Goal: Task Accomplishment & Management: Use online tool/utility

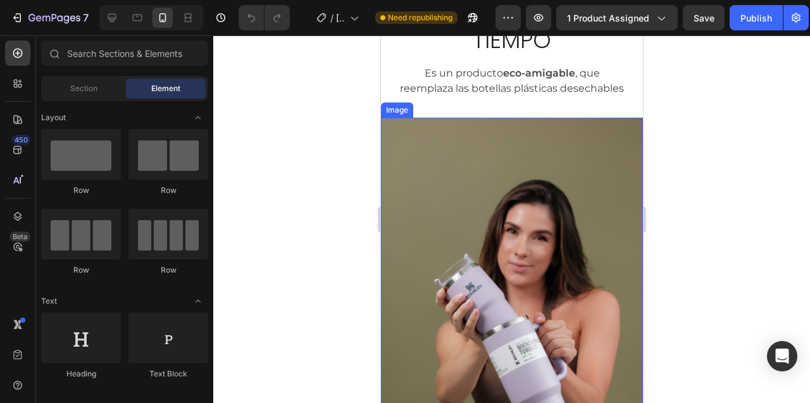
scroll to position [737, 0]
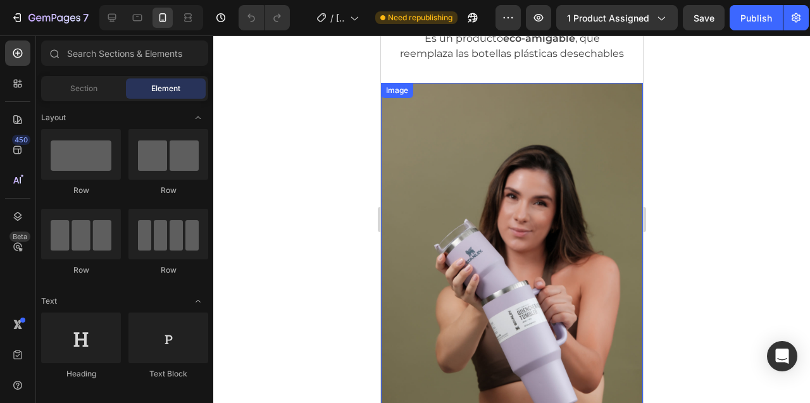
click at [503, 184] on img at bounding box center [511, 279] width 262 height 393
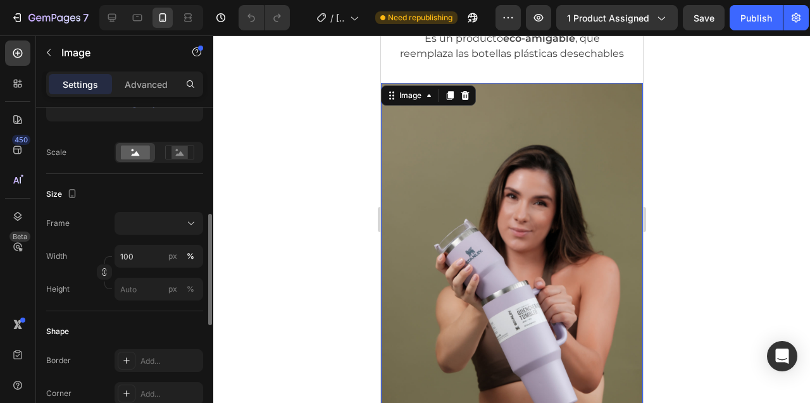
scroll to position [279, 0]
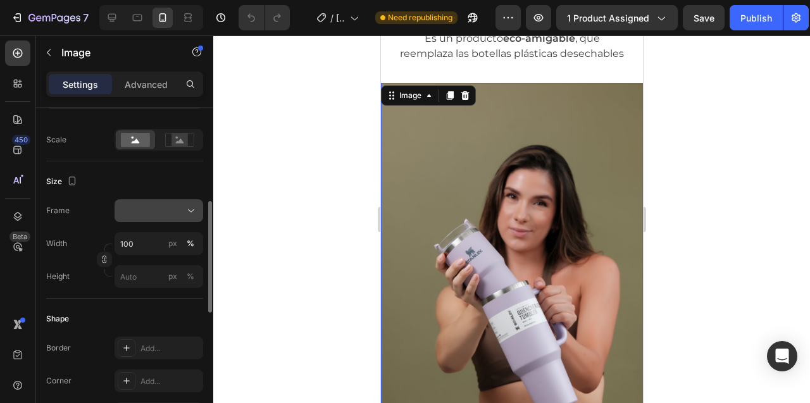
click at [165, 212] on div at bounding box center [158, 210] width 77 height 13
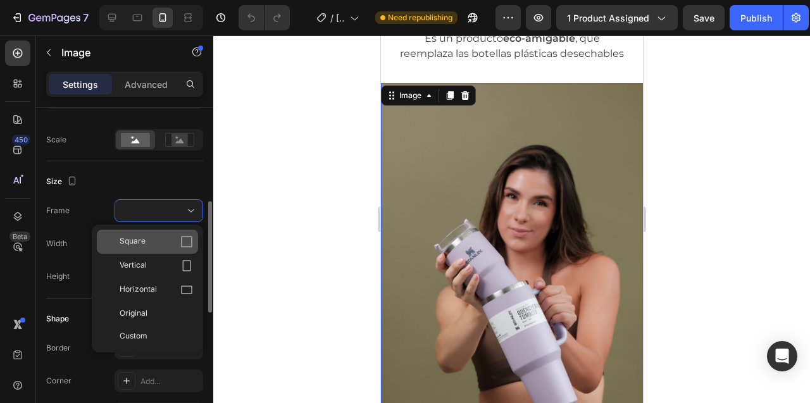
click at [161, 241] on div "Square" at bounding box center [156, 241] width 73 height 13
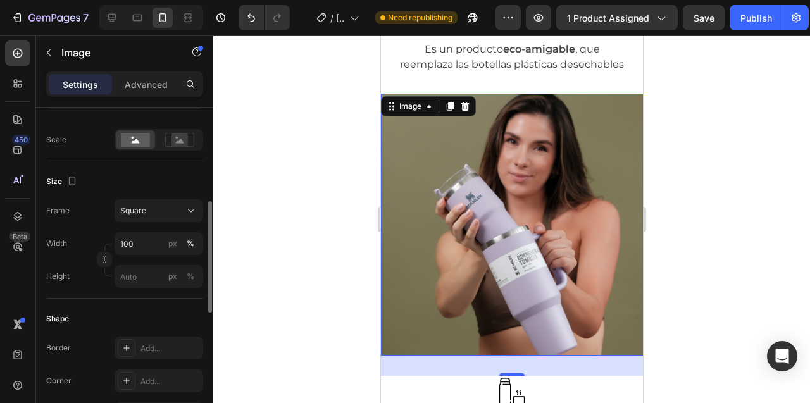
scroll to position [259, 0]
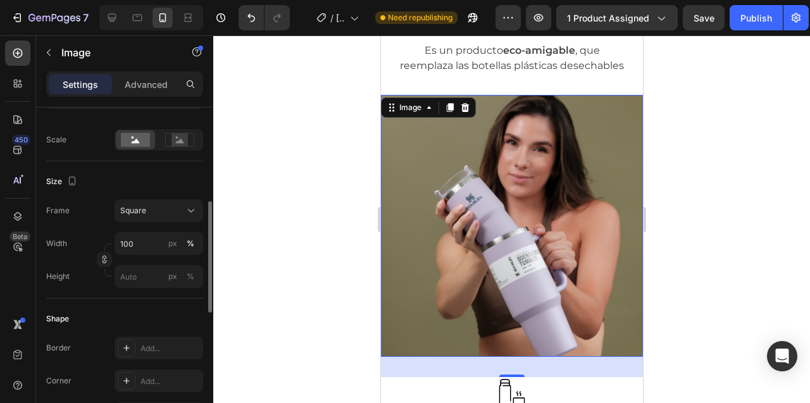
click at [306, 128] on div at bounding box center [511, 219] width 597 height 368
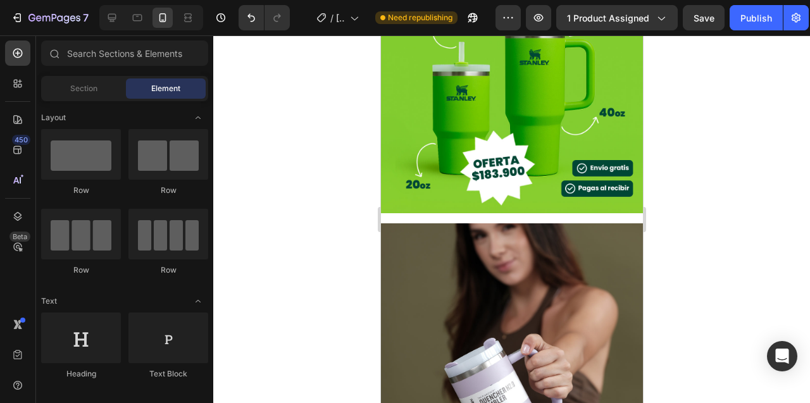
scroll to position [1784, 0]
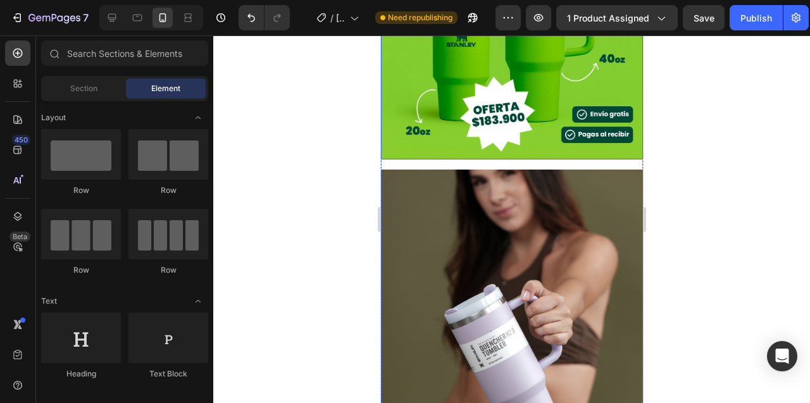
click at [481, 154] on img at bounding box center [511, 28] width 262 height 262
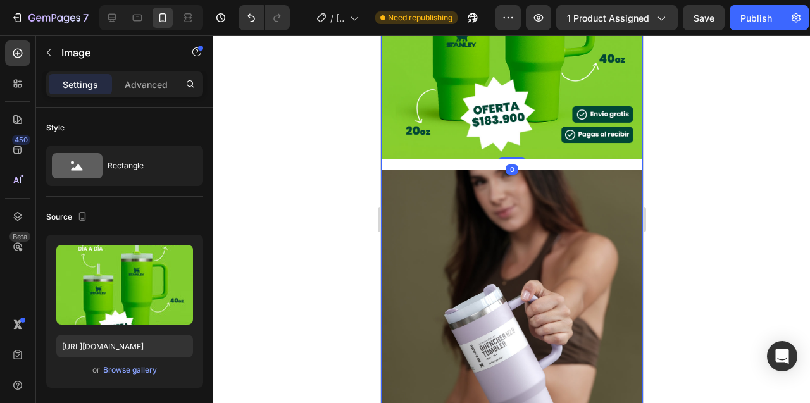
click at [479, 165] on div "Image 0 Image Row" at bounding box center [511, 164] width 262 height 534
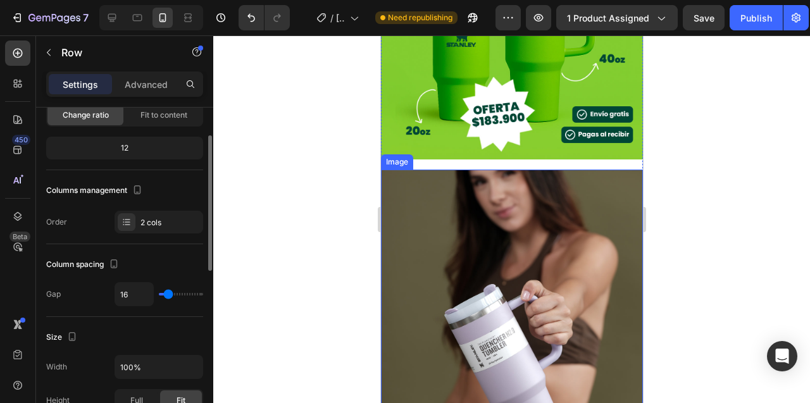
scroll to position [106, 0]
click at [125, 289] on input "16" at bounding box center [134, 291] width 38 height 23
type input "0"
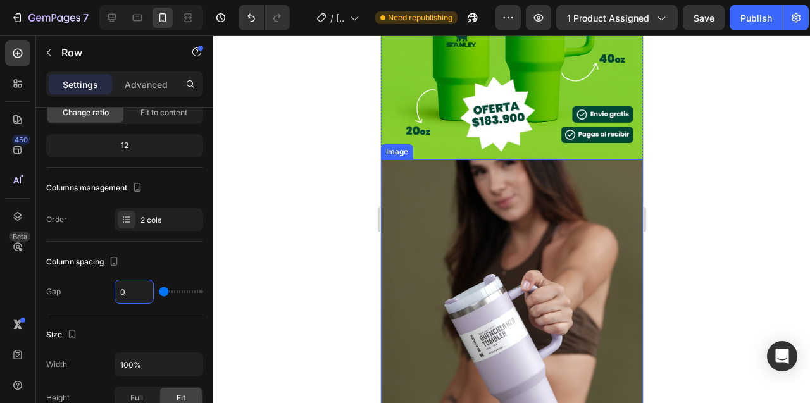
click at [308, 193] on div at bounding box center [511, 219] width 597 height 368
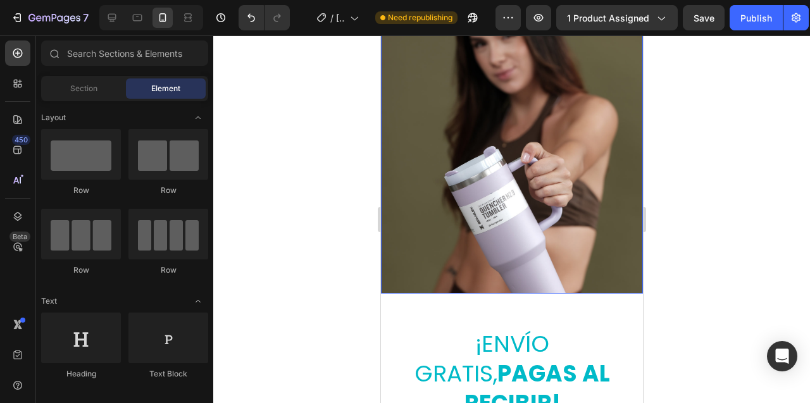
scroll to position [1831, 0]
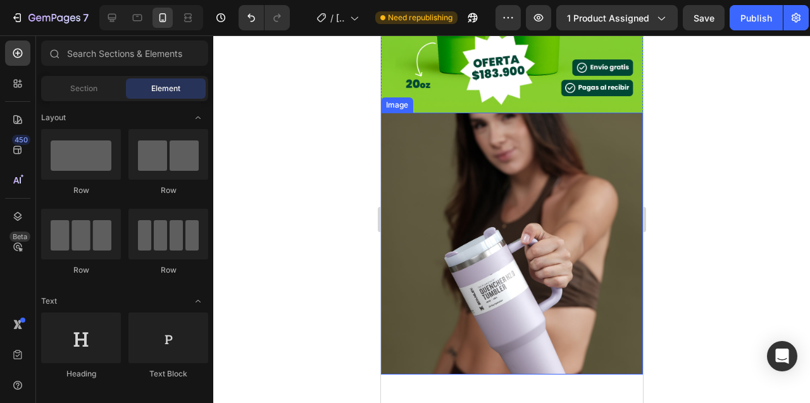
click at [453, 175] on img at bounding box center [511, 244] width 262 height 262
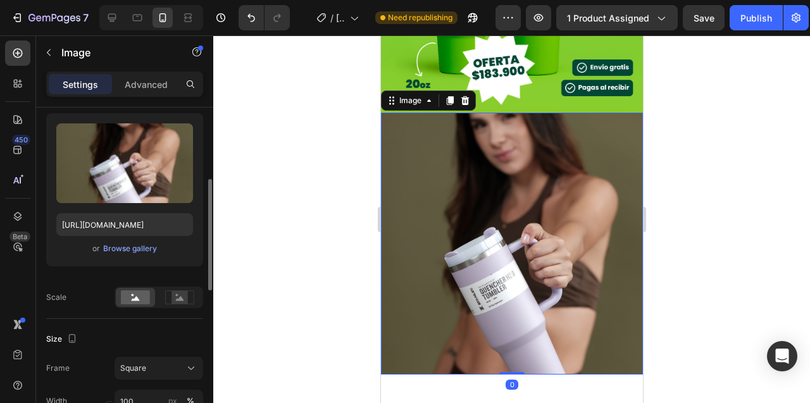
scroll to position [145, 0]
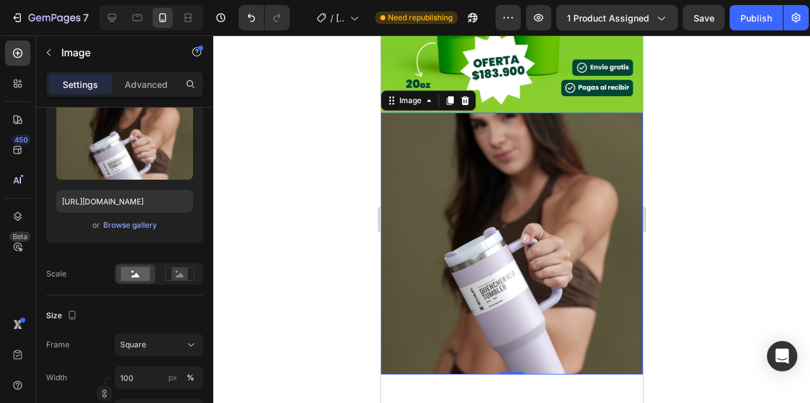
click at [324, 220] on div at bounding box center [511, 219] width 597 height 368
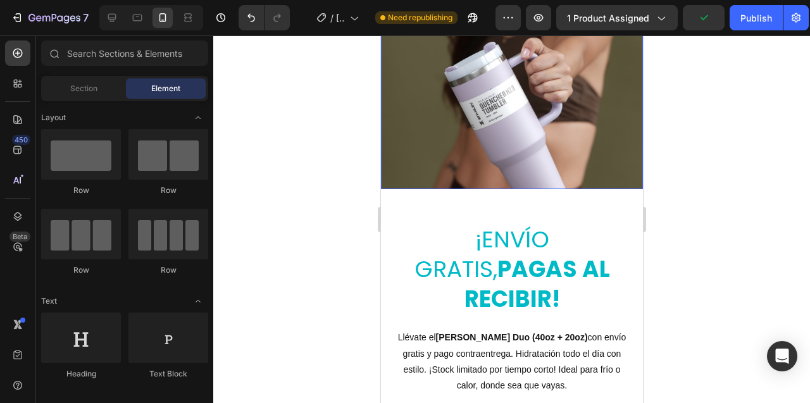
scroll to position [2091, 0]
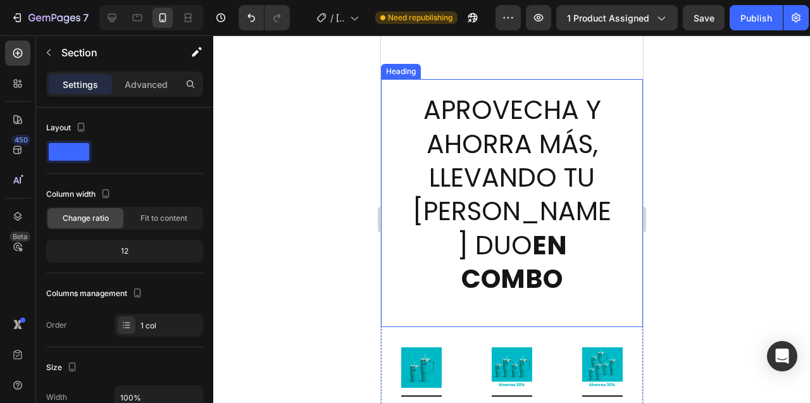
scroll to position [4435, 0]
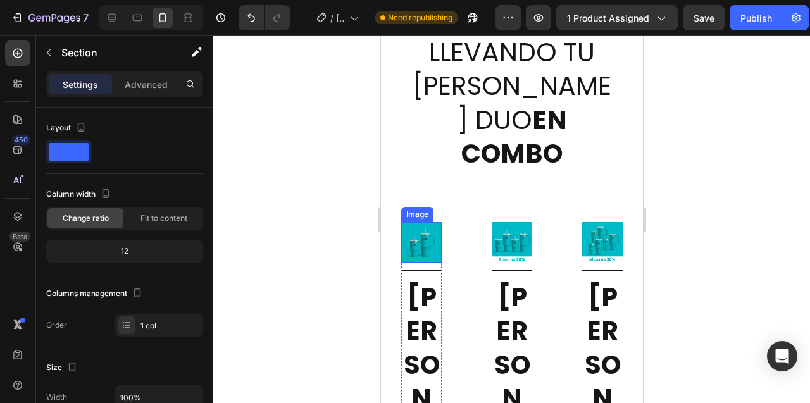
click at [424, 222] on img at bounding box center [421, 242] width 41 height 41
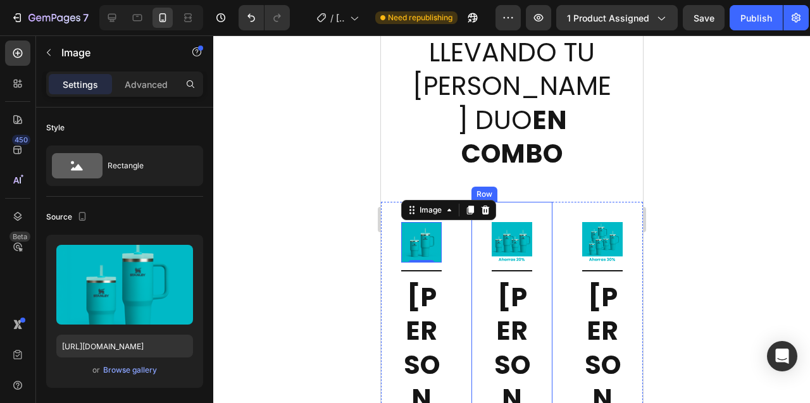
scroll to position [4518, 0]
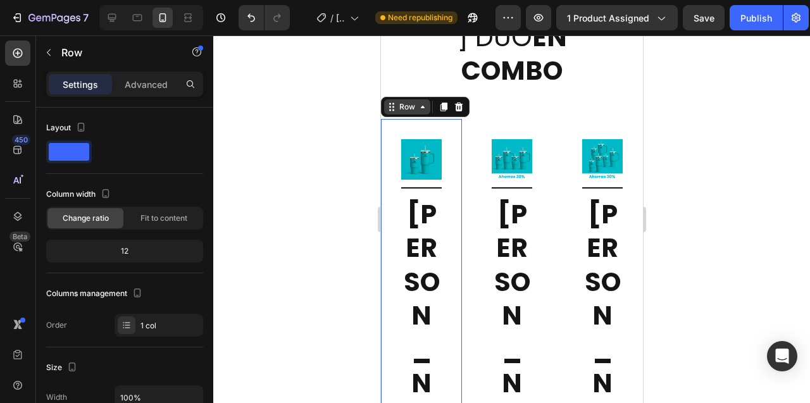
click at [421, 102] on icon at bounding box center [422, 107] width 10 height 10
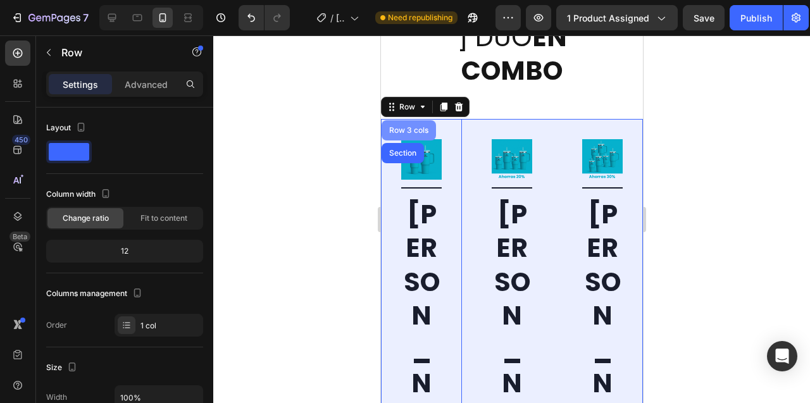
click at [414, 127] on div "Row 3 cols" at bounding box center [408, 131] width 44 height 8
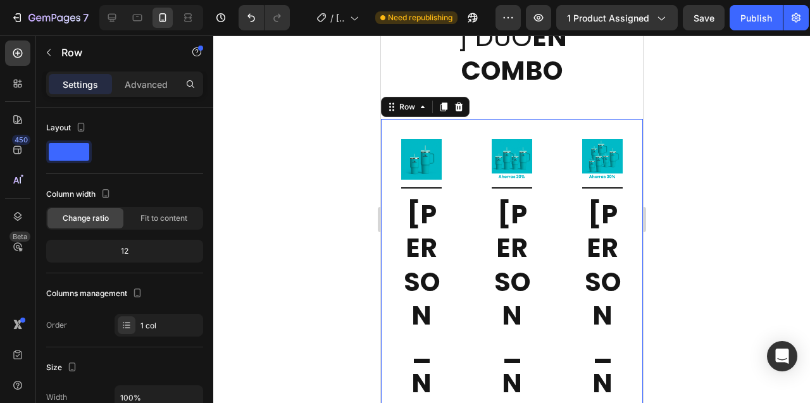
scroll to position [145, 0]
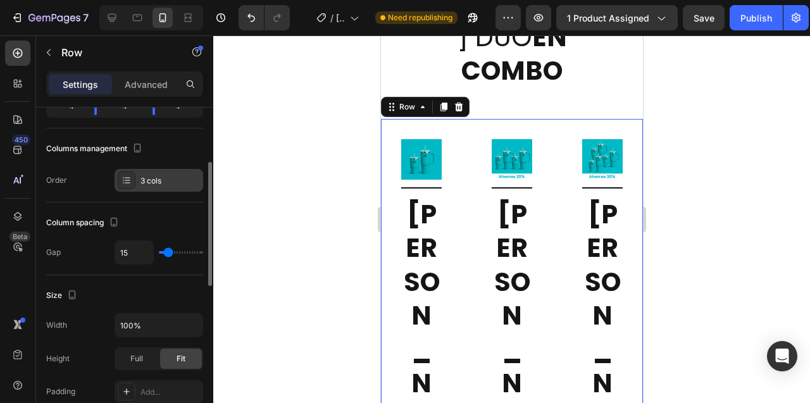
click at [147, 180] on div "3 cols" at bounding box center [170, 180] width 59 height 11
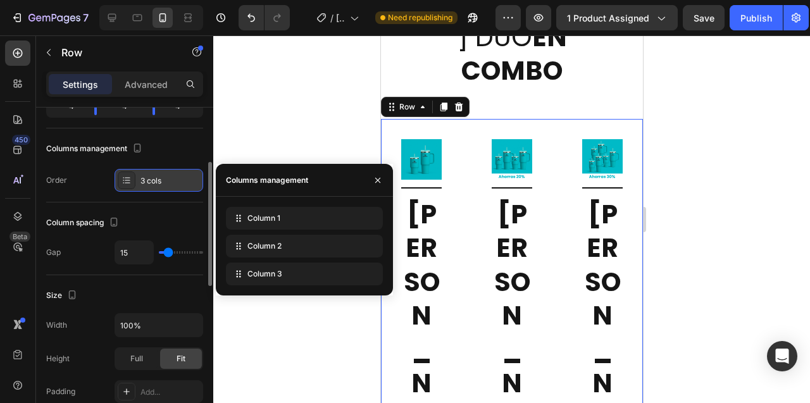
click at [147, 180] on div "3 cols" at bounding box center [170, 180] width 59 height 11
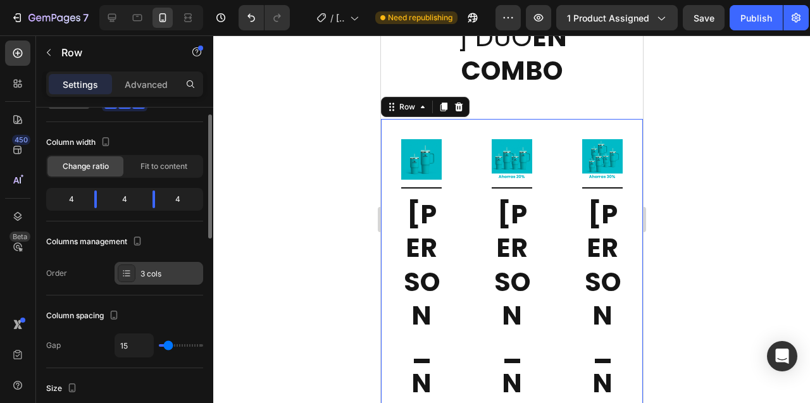
scroll to position [0, 0]
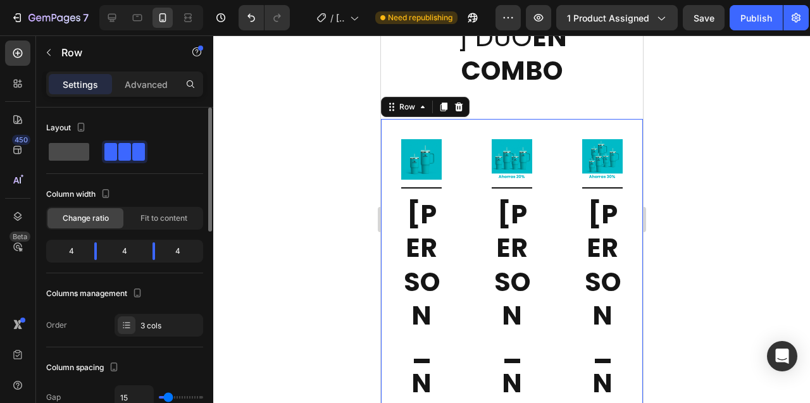
click at [77, 152] on span at bounding box center [69, 152] width 41 height 18
type input "16"
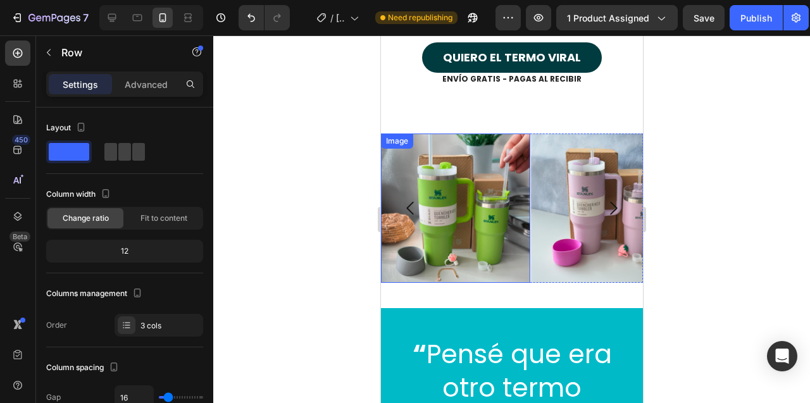
scroll to position [6224, 0]
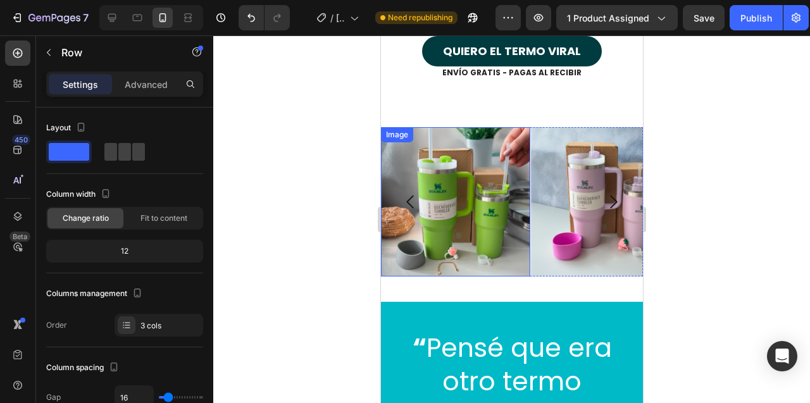
click at [396, 134] on div "Image" at bounding box center [396, 134] width 27 height 11
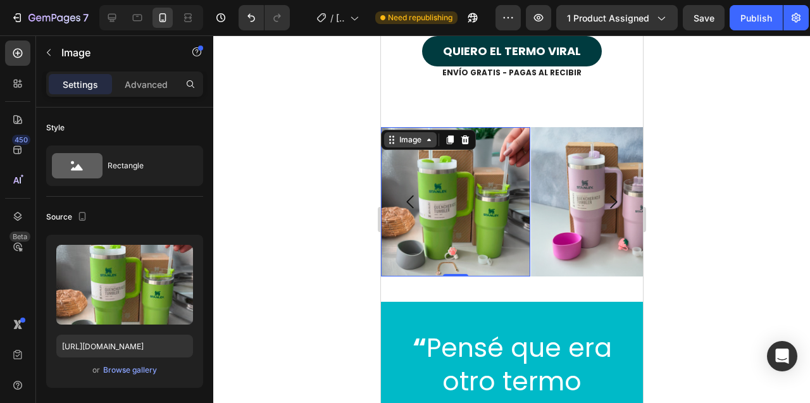
click at [427, 141] on icon at bounding box center [429, 140] width 4 height 3
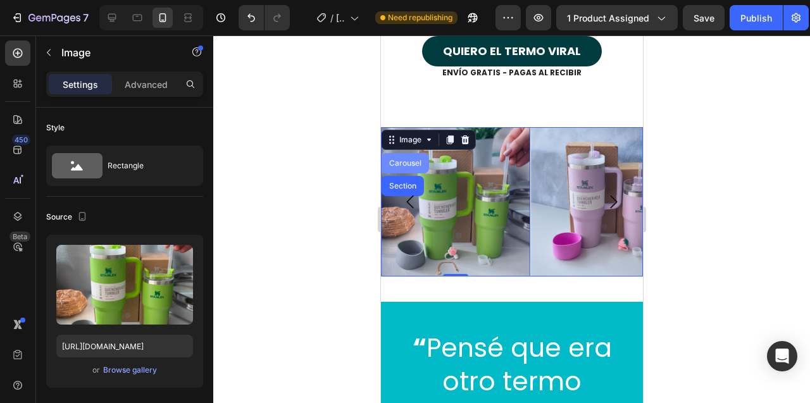
click at [407, 163] on div "Carousel" at bounding box center [404, 164] width 37 height 8
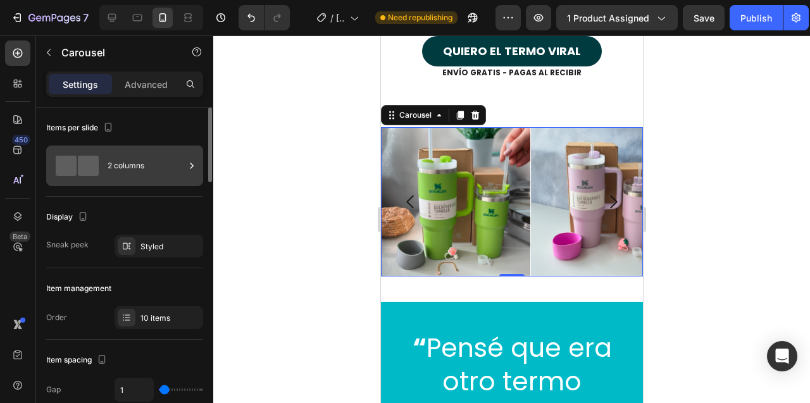
click at [168, 166] on div "2 columns" at bounding box center [146, 165] width 77 height 29
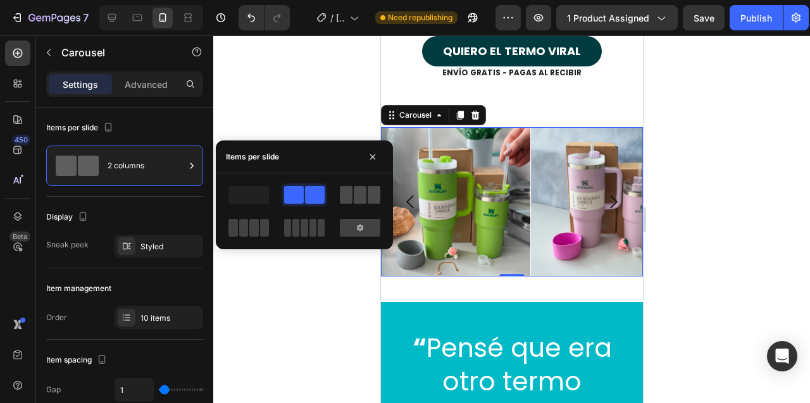
click at [354, 196] on span at bounding box center [360, 195] width 13 height 18
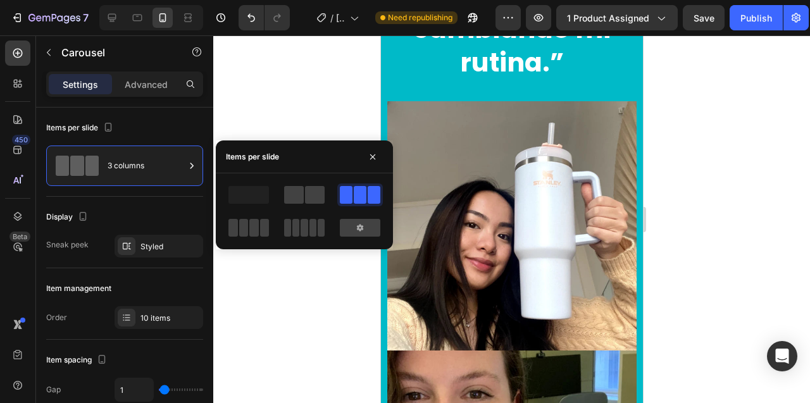
scroll to position [5970, 0]
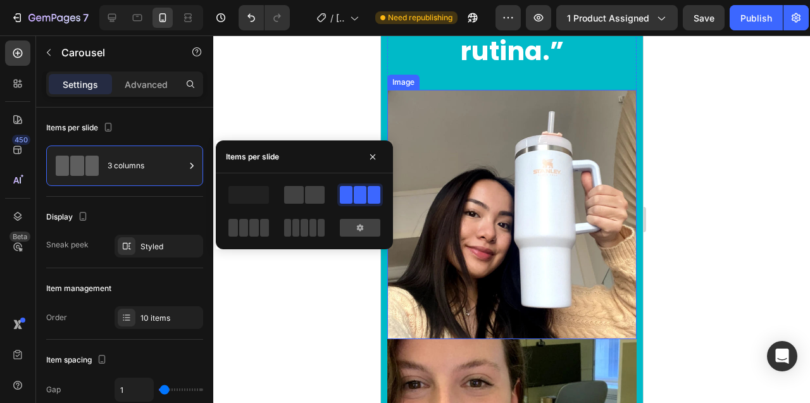
click at [472, 123] on img at bounding box center [511, 214] width 249 height 249
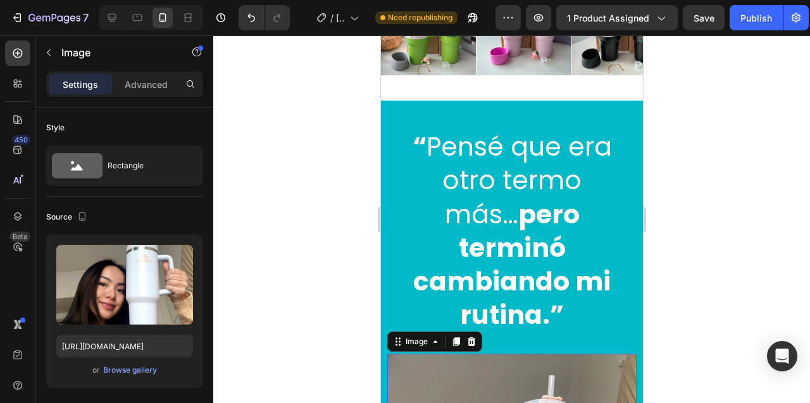
scroll to position [5668, 0]
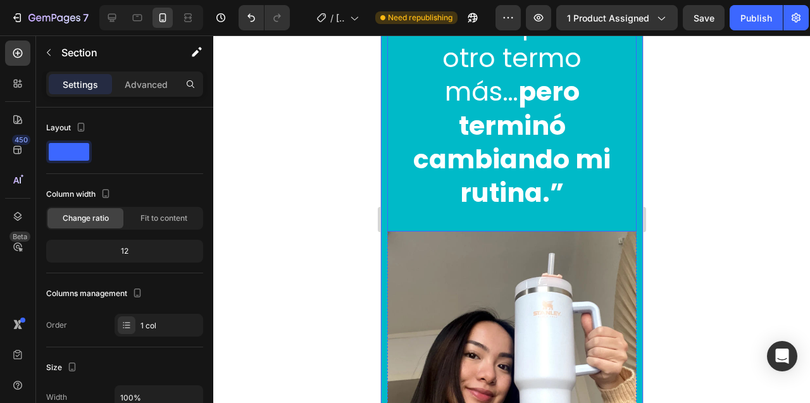
scroll to position [5911, 0]
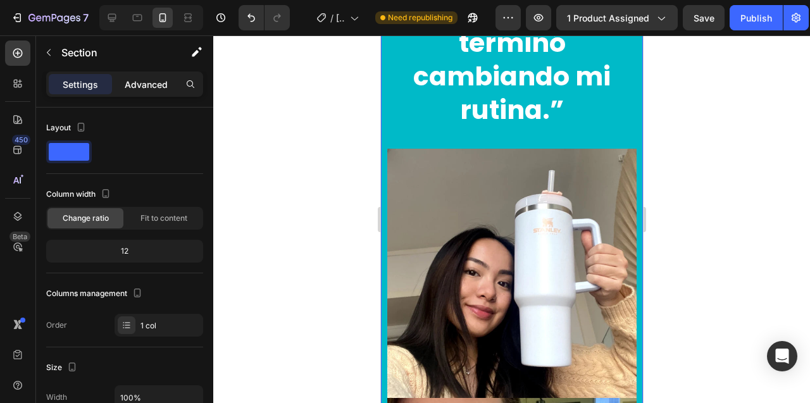
click at [149, 85] on p "Advanced" at bounding box center [146, 84] width 43 height 13
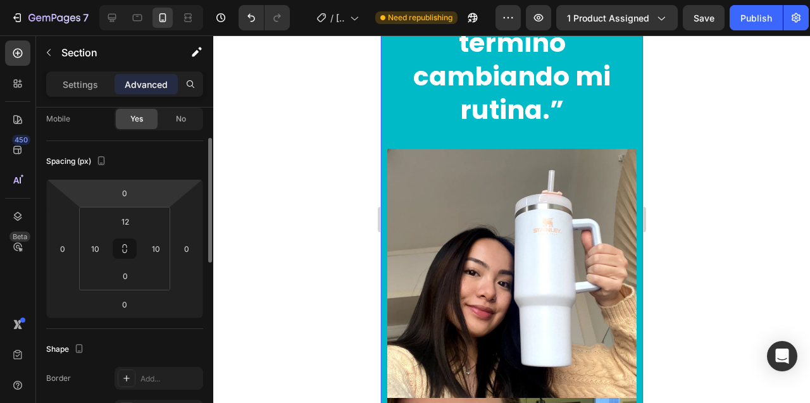
scroll to position [106, 0]
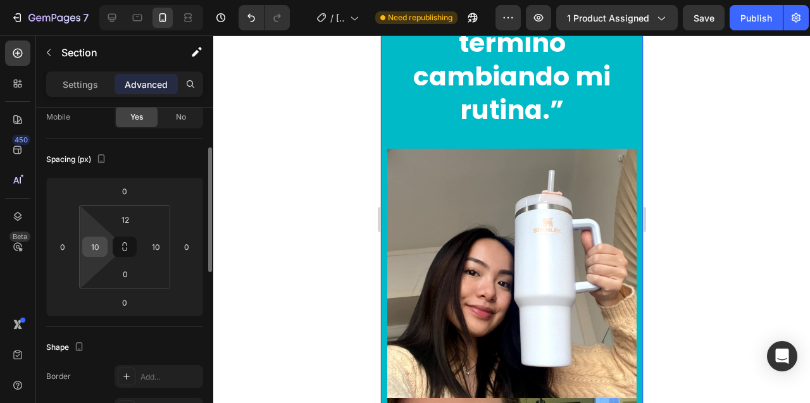
click at [94, 251] on input "10" at bounding box center [94, 246] width 19 height 19
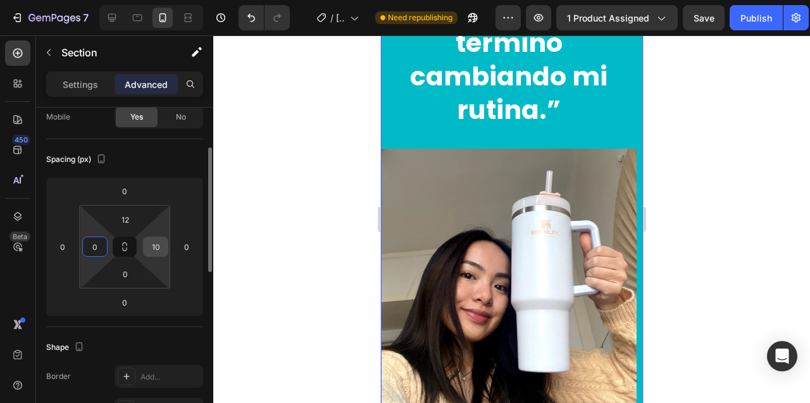
type input "0"
click at [157, 249] on input "10" at bounding box center [155, 246] width 19 height 19
type input "0"
click at [91, 253] on input "0" at bounding box center [94, 246] width 19 height 19
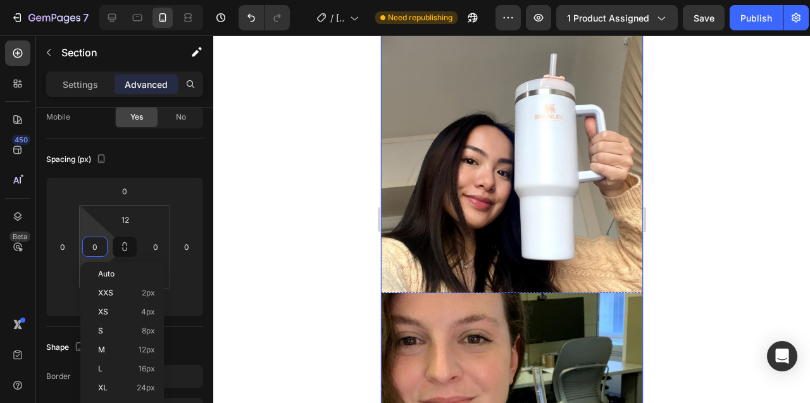
scroll to position [6161, 0]
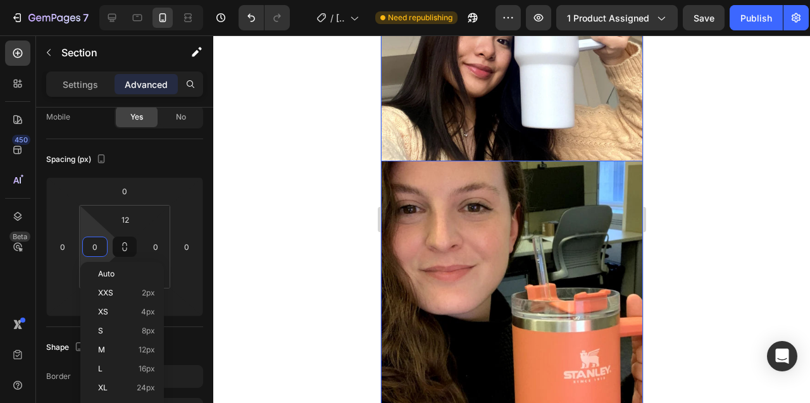
click at [467, 94] on img at bounding box center [511, 30] width 262 height 262
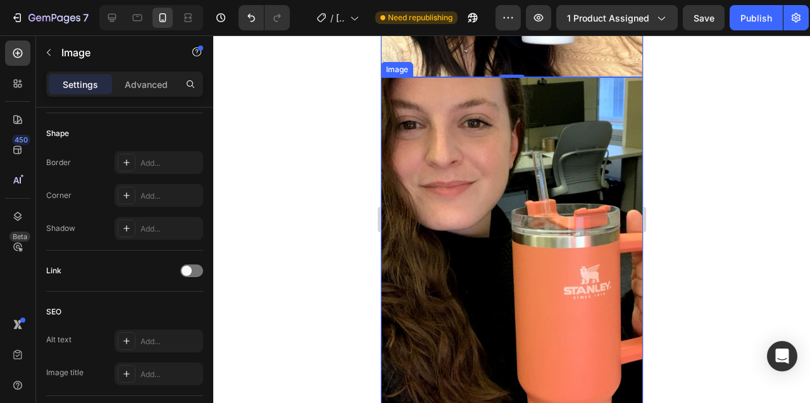
scroll to position [6244, 0]
click at [481, 175] on img at bounding box center [511, 252] width 262 height 349
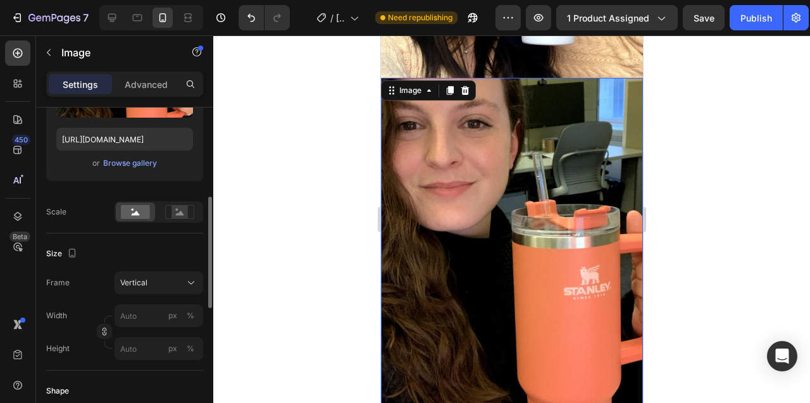
scroll to position [224, 0]
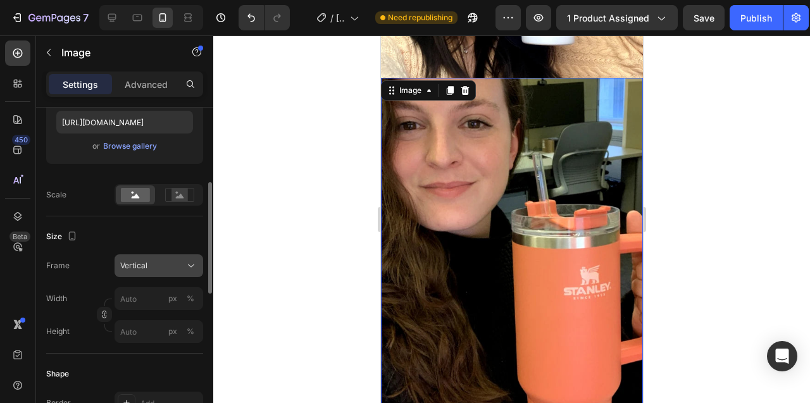
click at [161, 264] on div "Vertical" at bounding box center [151, 265] width 62 height 11
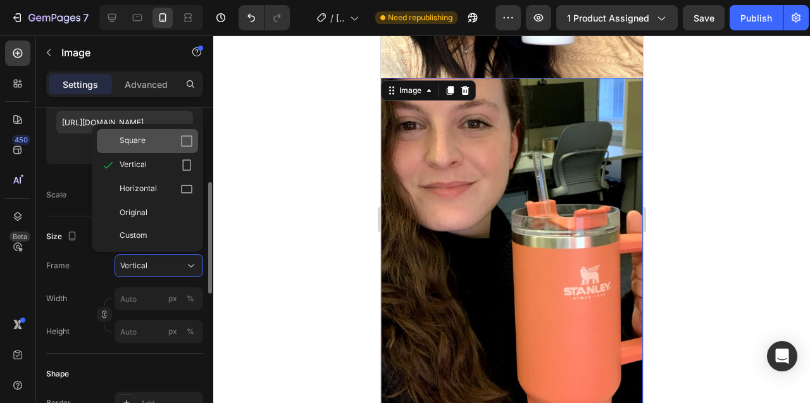
click at [145, 146] on div "Square" at bounding box center [156, 141] width 73 height 13
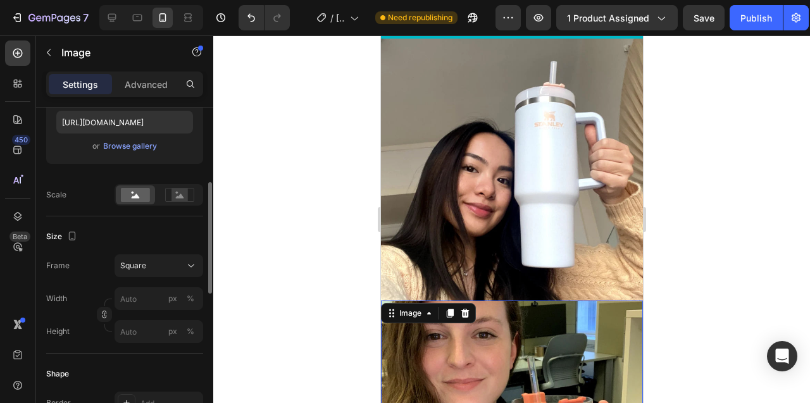
scroll to position [5952, 0]
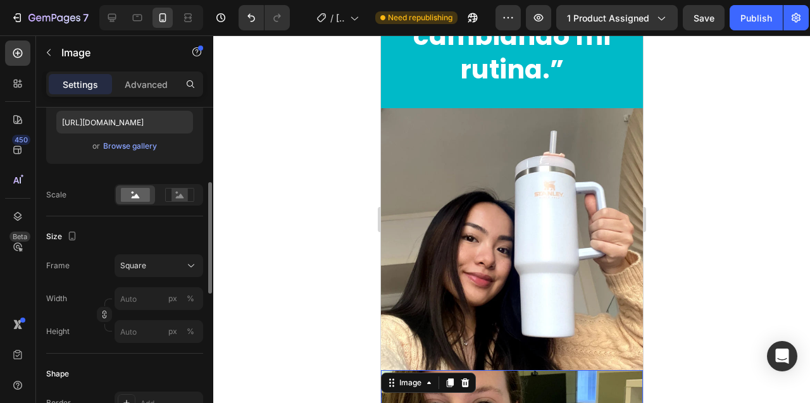
click at [487, 149] on img at bounding box center [511, 239] width 262 height 262
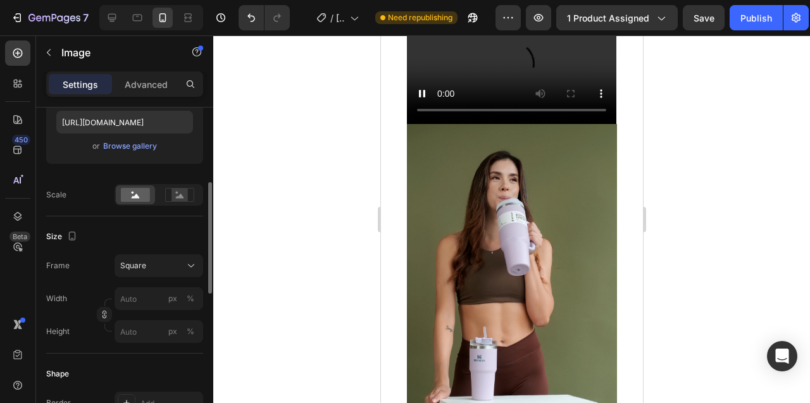
scroll to position [6737, 0]
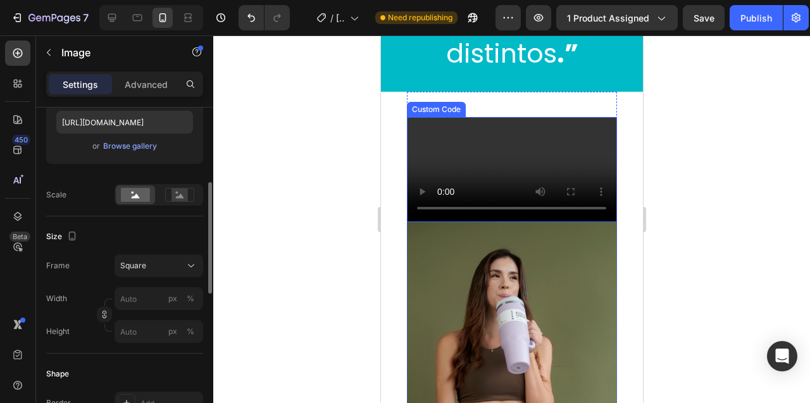
click at [475, 134] on video "Tu navegador no soporta el formato de video." at bounding box center [511, 169] width 210 height 105
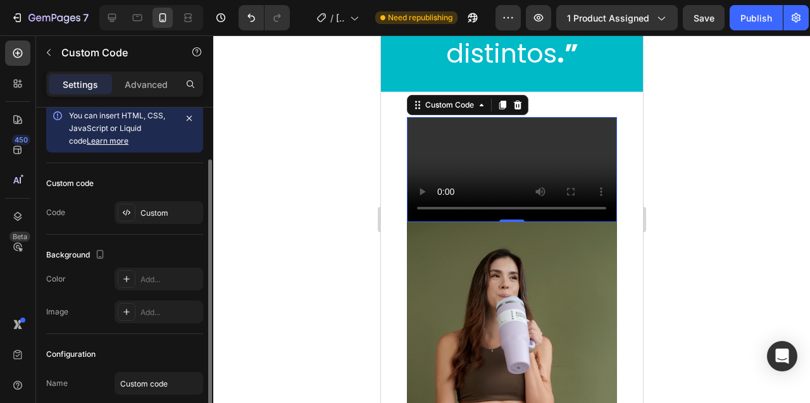
scroll to position [0, 0]
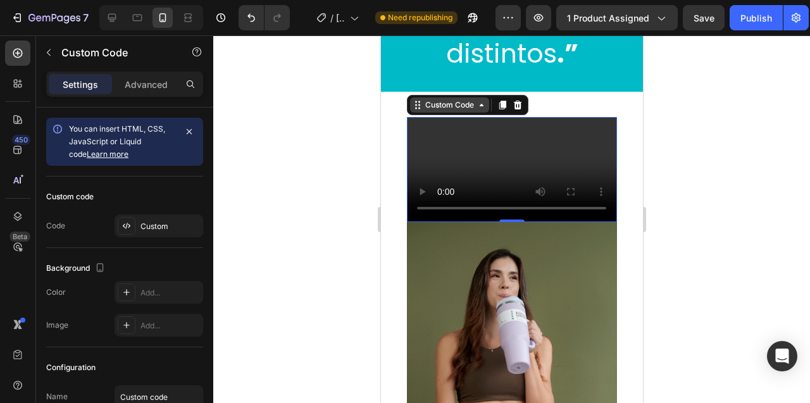
click at [479, 100] on icon at bounding box center [481, 105] width 10 height 10
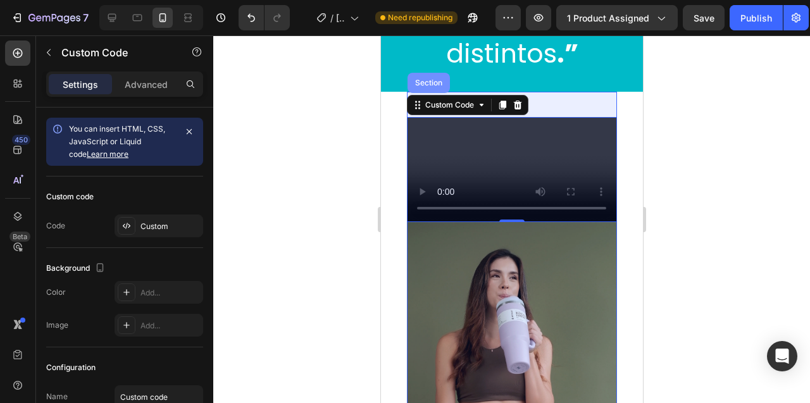
click at [432, 79] on div "Section" at bounding box center [428, 83] width 32 height 8
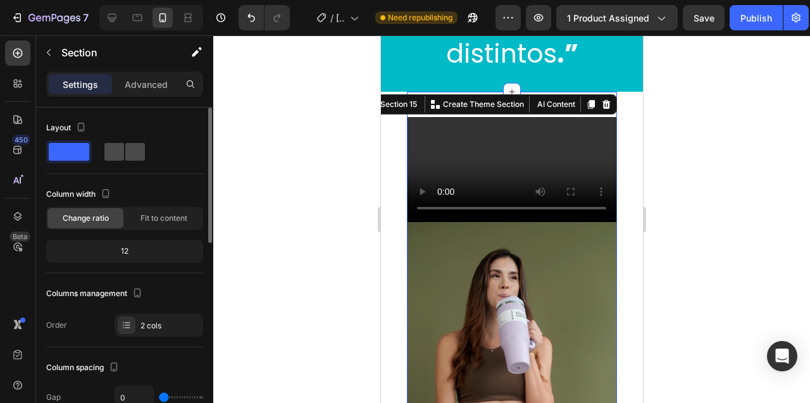
click at [125, 154] on span at bounding box center [135, 152] width 20 height 18
type input "16"
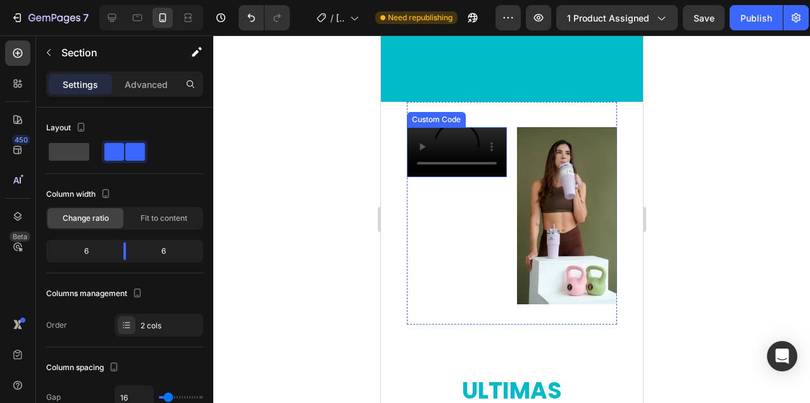
scroll to position [6821, 0]
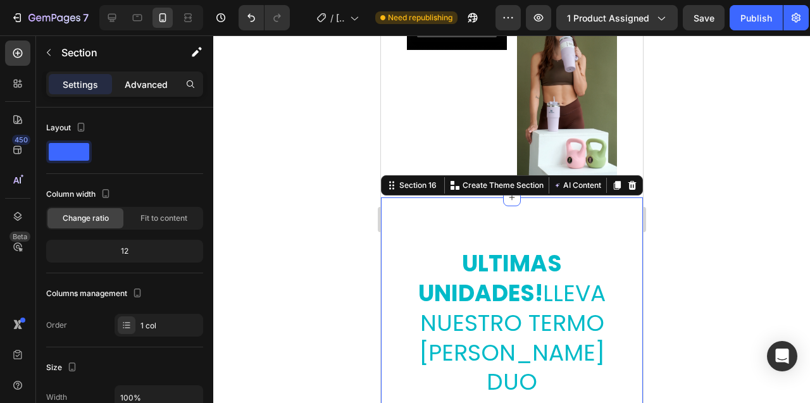
click at [166, 85] on p "Advanced" at bounding box center [146, 84] width 43 height 13
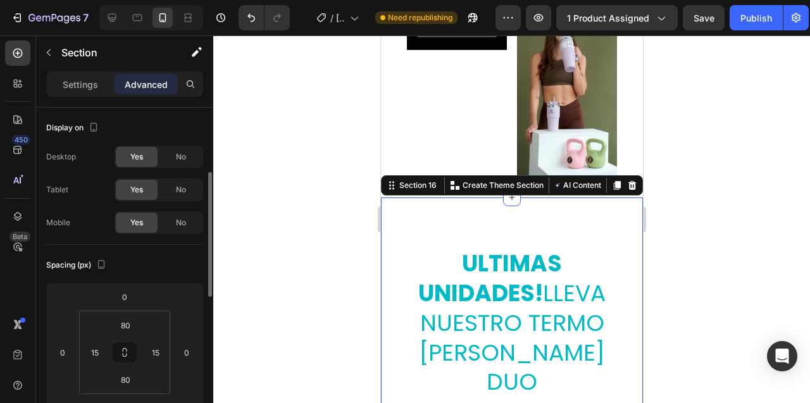
scroll to position [78, 0]
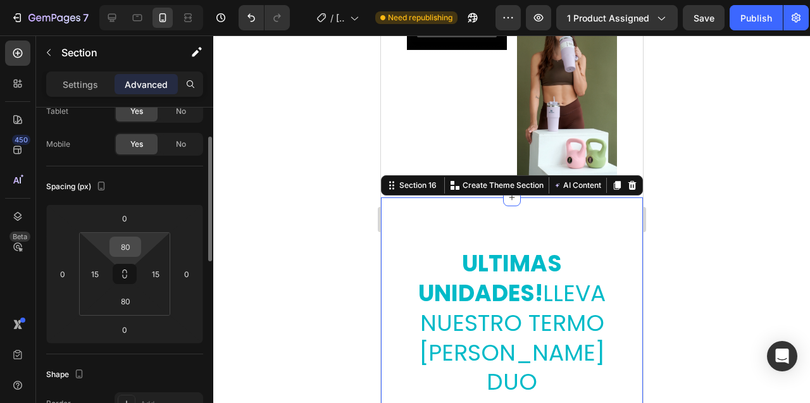
click at [123, 251] on input "80" at bounding box center [125, 246] width 25 height 19
type input "20"
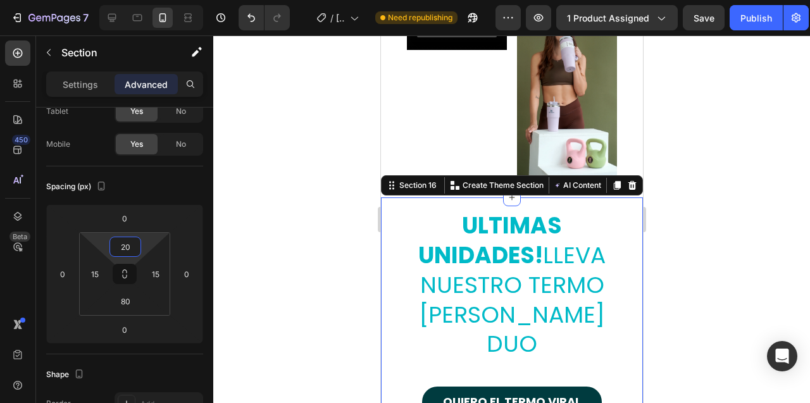
click at [304, 166] on div at bounding box center [511, 219] width 597 height 368
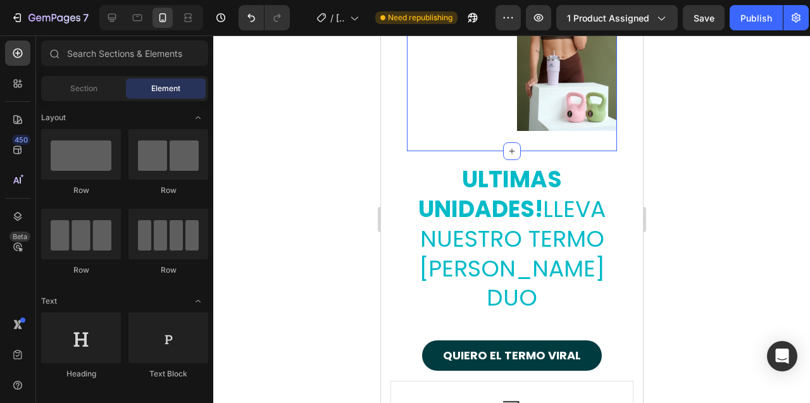
scroll to position [6960, 0]
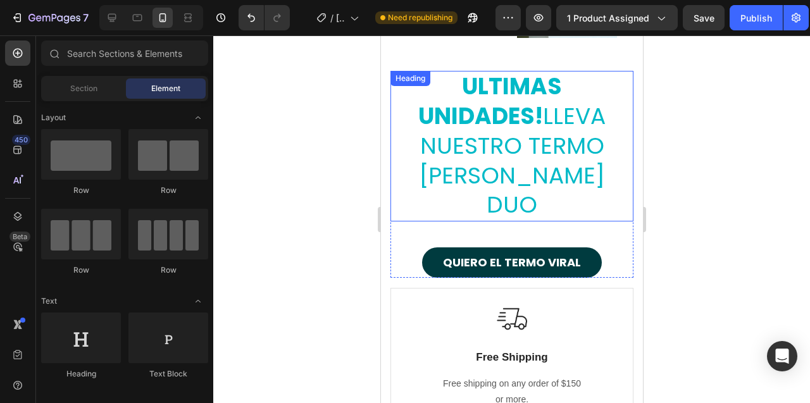
click at [509, 153] on h2 "ULTIMAS UNIDADES! LLEVA NUESTRO TERMO [PERSON_NAME] DUO" at bounding box center [511, 146] width 243 height 151
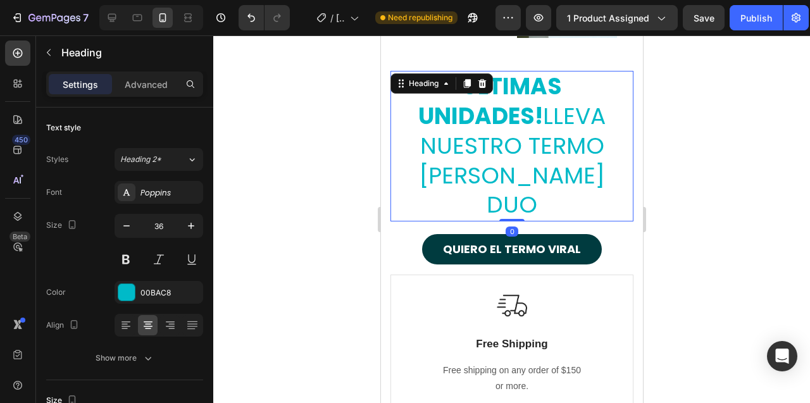
drag, startPoint x: 509, startPoint y: 173, endPoint x: 510, endPoint y: 148, distance: 25.3
click at [510, 148] on div "ULTIMAS UNIDADES! LLEVA NUESTRO TERMO [PERSON_NAME] DUO Heading 0" at bounding box center [511, 146] width 243 height 151
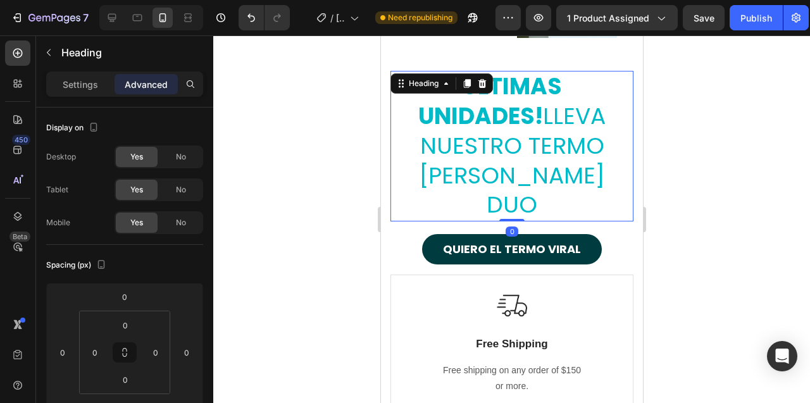
click at [346, 146] on div at bounding box center [511, 219] width 597 height 368
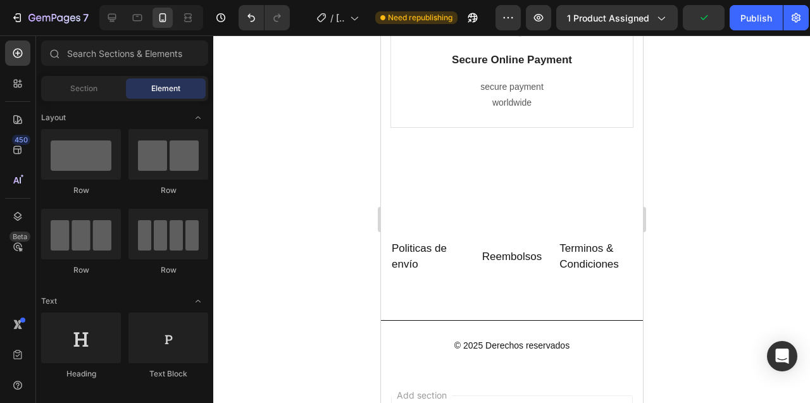
scroll to position [7512, 0]
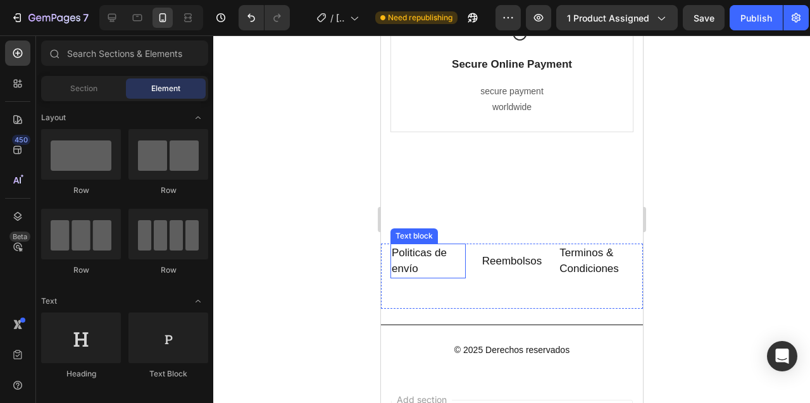
click at [433, 245] on p "Politicas de envío" at bounding box center [427, 261] width 73 height 32
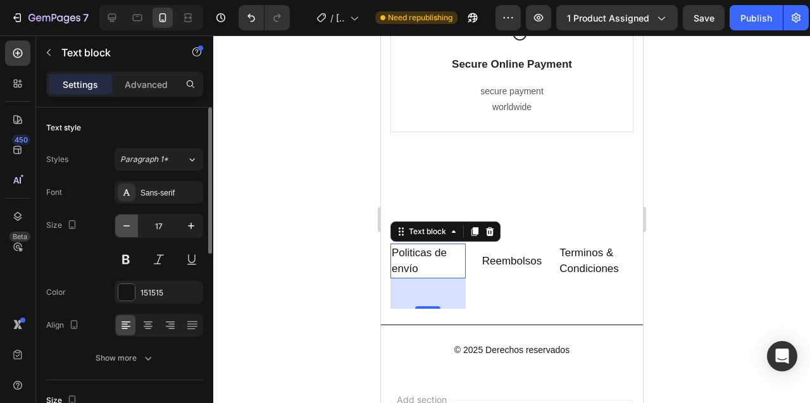
click at [128, 227] on icon "button" at bounding box center [126, 226] width 13 height 13
type input "14"
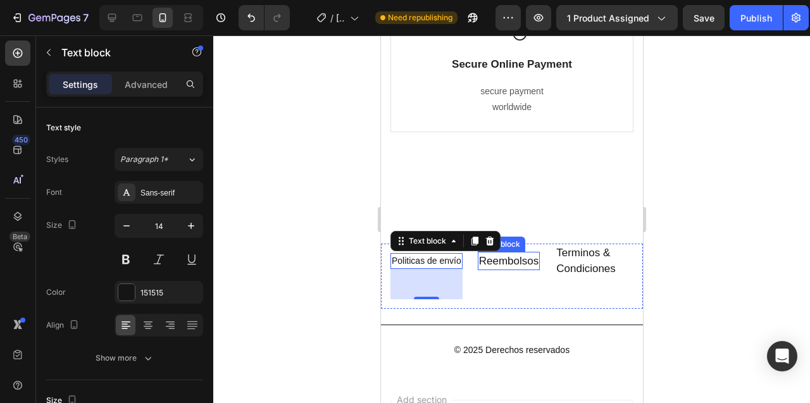
click at [506, 255] on link "Reembolsos" at bounding box center [509, 261] width 60 height 12
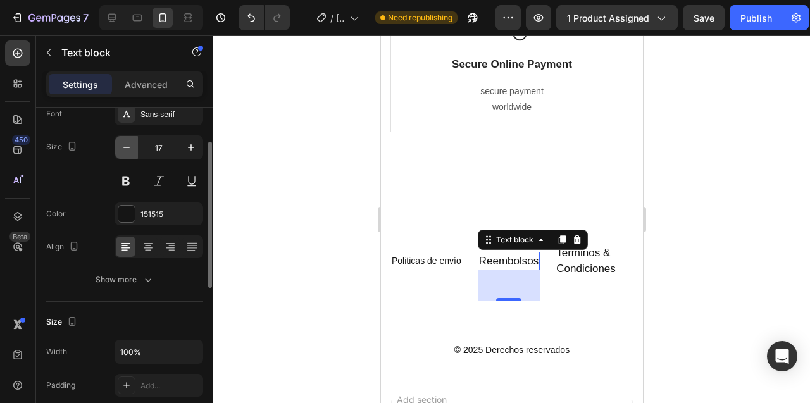
click at [125, 146] on icon "button" at bounding box center [126, 147] width 13 height 13
type input "14"
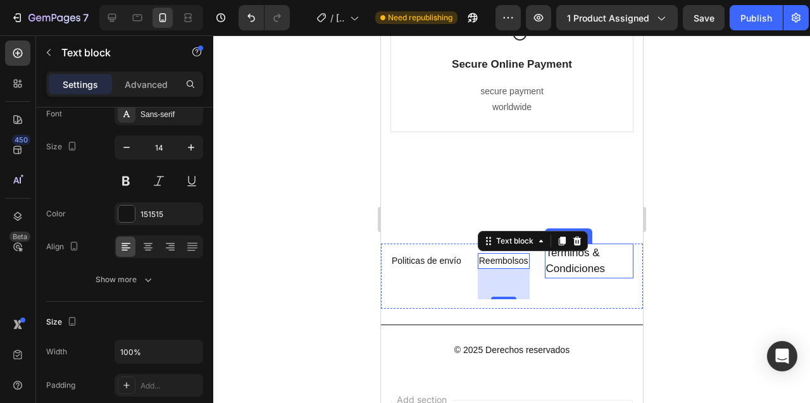
click at [569, 245] on p "Terminos & Condiciones" at bounding box center [589, 261] width 86 height 32
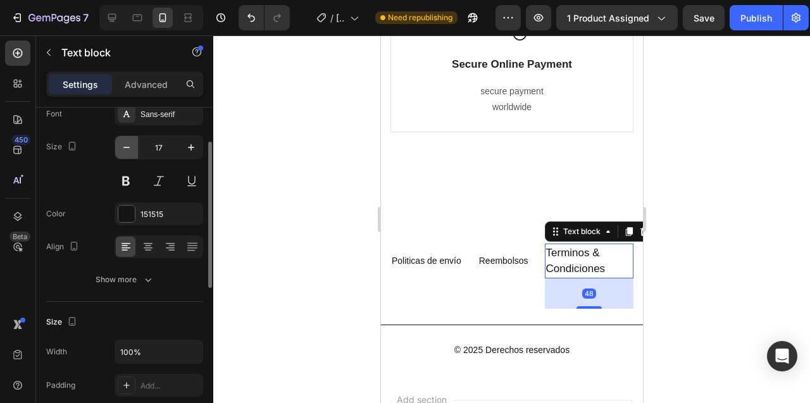
click at [127, 144] on icon "button" at bounding box center [126, 147] width 13 height 13
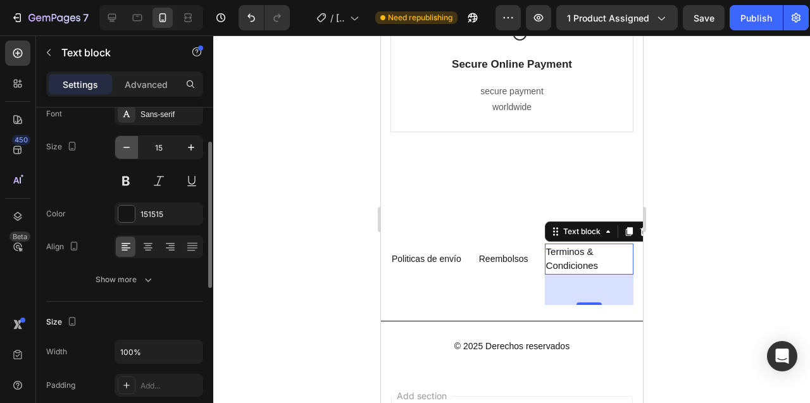
click at [127, 144] on icon "button" at bounding box center [126, 147] width 13 height 13
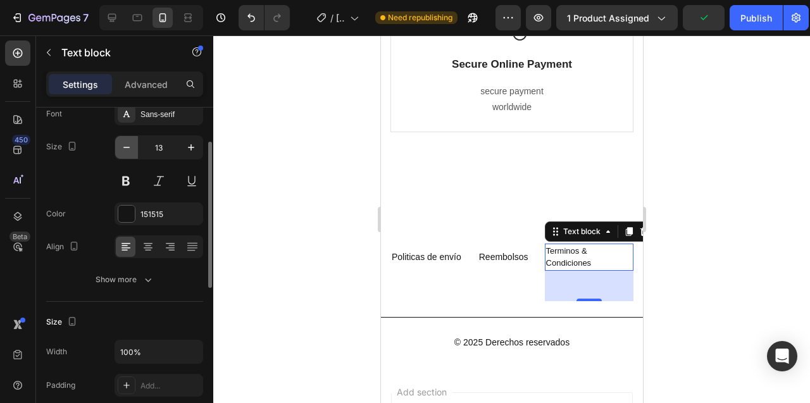
click at [127, 144] on icon "button" at bounding box center [126, 147] width 13 height 13
type input "12"
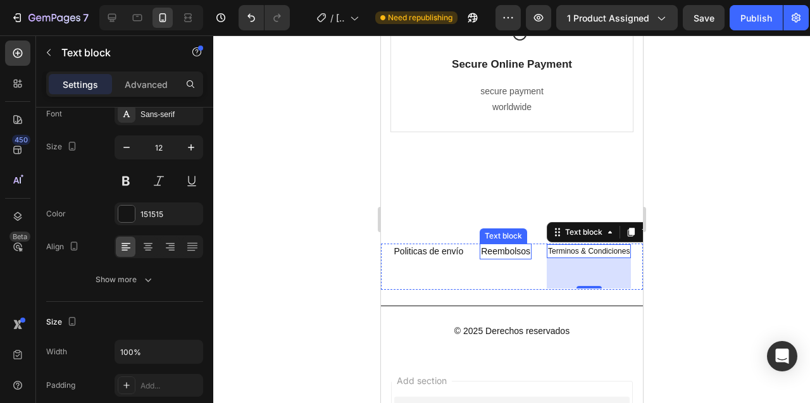
click at [496, 246] on link "Reembolsos" at bounding box center [504, 251] width 49 height 10
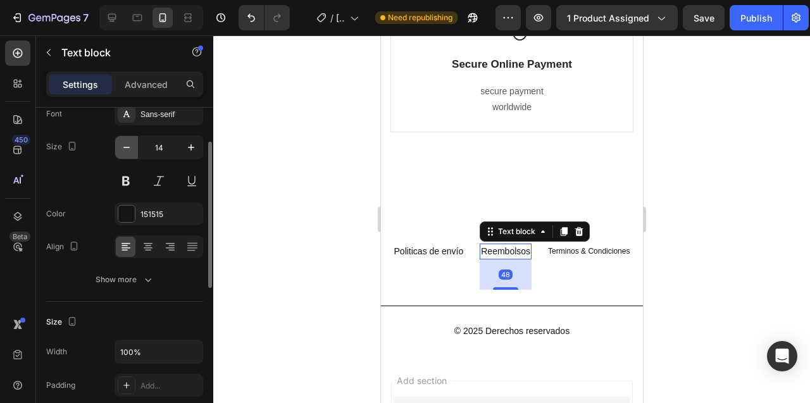
click at [125, 150] on icon "button" at bounding box center [126, 147] width 13 height 13
type input "12"
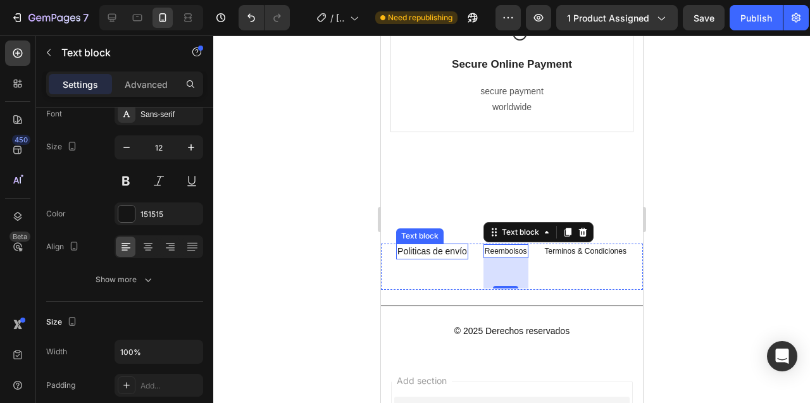
click at [432, 245] on p "Politicas de envío" at bounding box center [432, 251] width 70 height 13
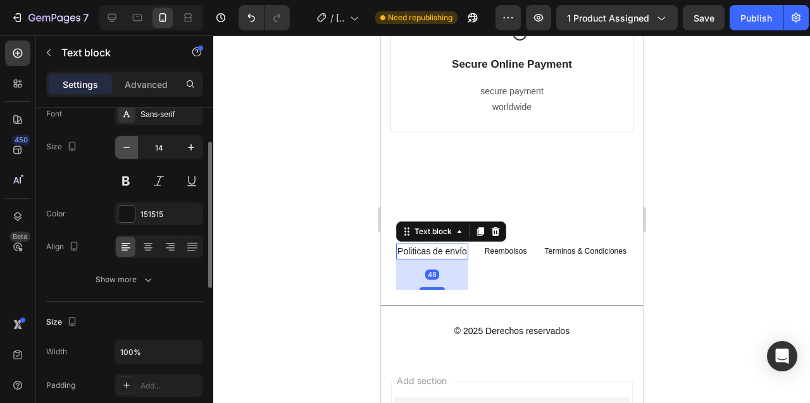
click at [129, 147] on icon "button" at bounding box center [126, 147] width 6 height 1
type input "12"
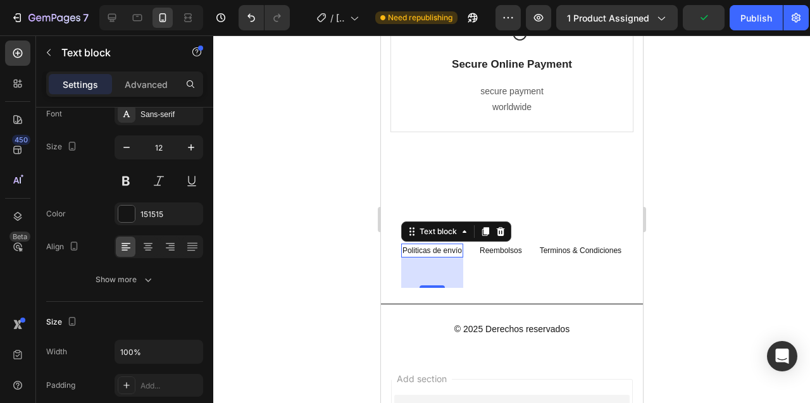
click at [304, 171] on div at bounding box center [511, 219] width 597 height 368
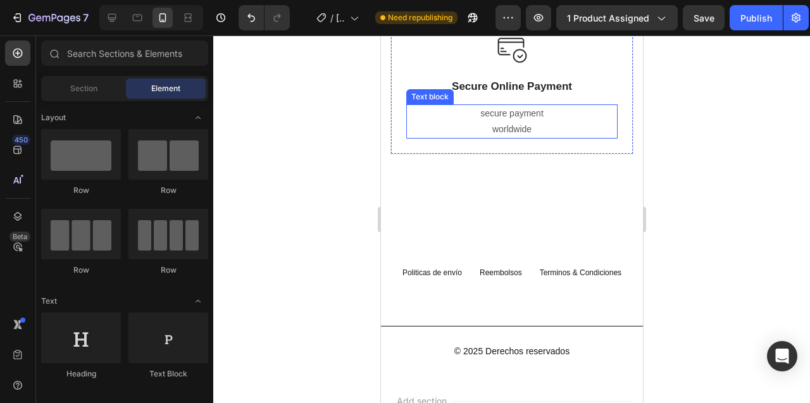
scroll to position [7491, 0]
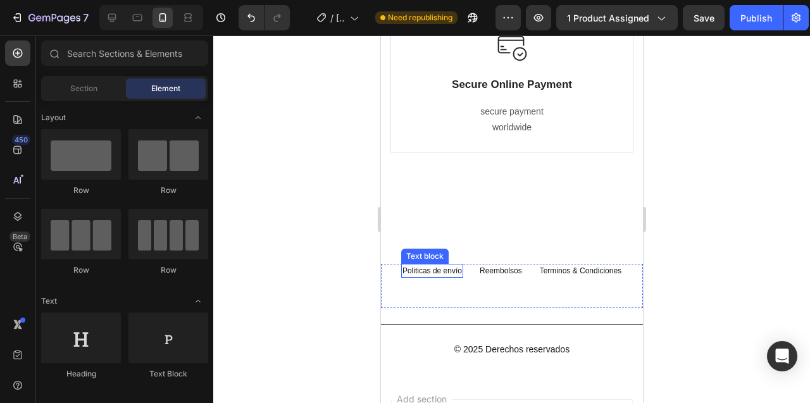
click at [430, 265] on p "Politicas de envío" at bounding box center [431, 270] width 59 height 11
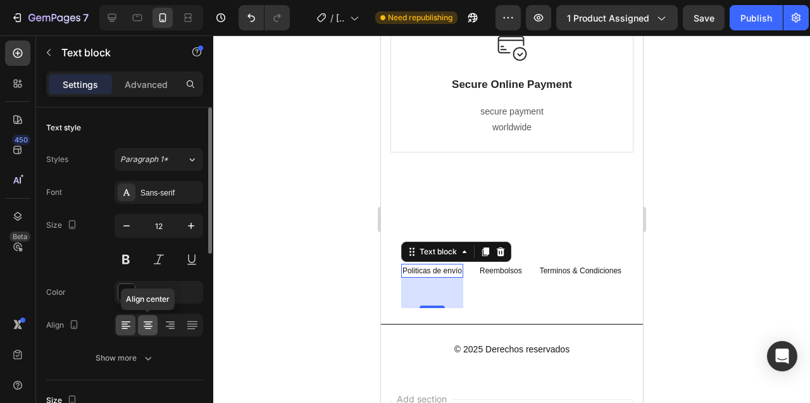
click at [150, 329] on icon at bounding box center [148, 325] width 13 height 13
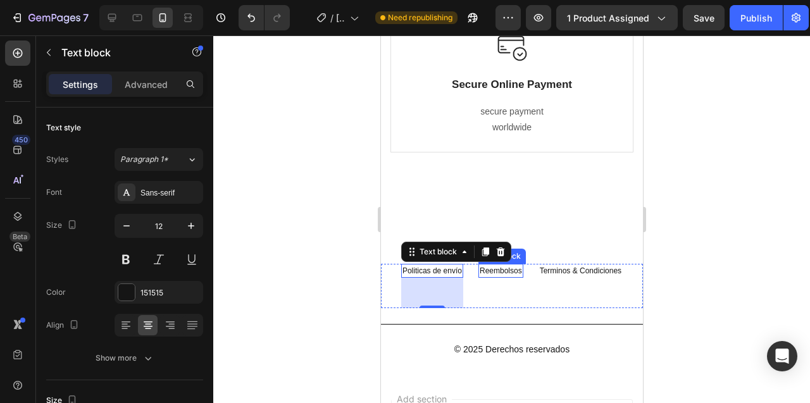
click at [501, 266] on link "Reembolsos" at bounding box center [500, 270] width 42 height 9
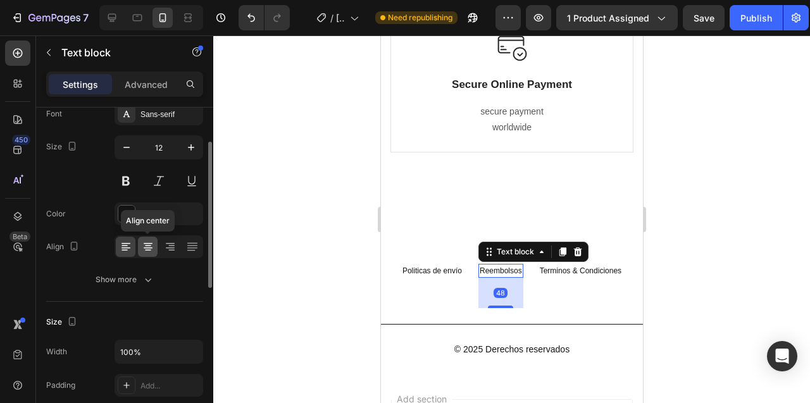
click at [149, 250] on icon at bounding box center [148, 250] width 6 height 1
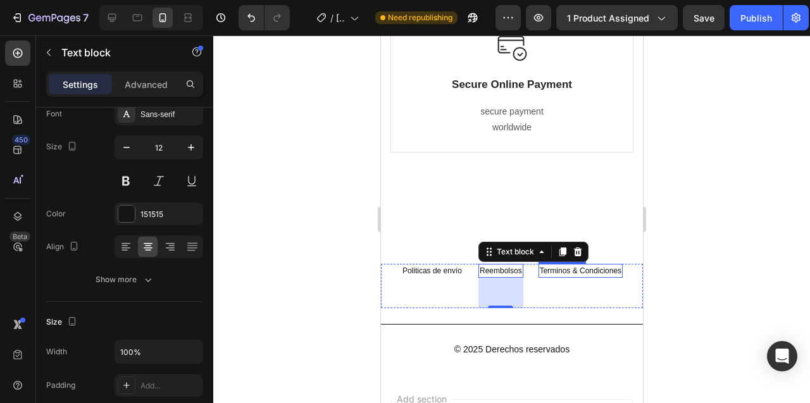
click at [570, 266] on link "Terminos & Condiciones" at bounding box center [580, 270] width 82 height 9
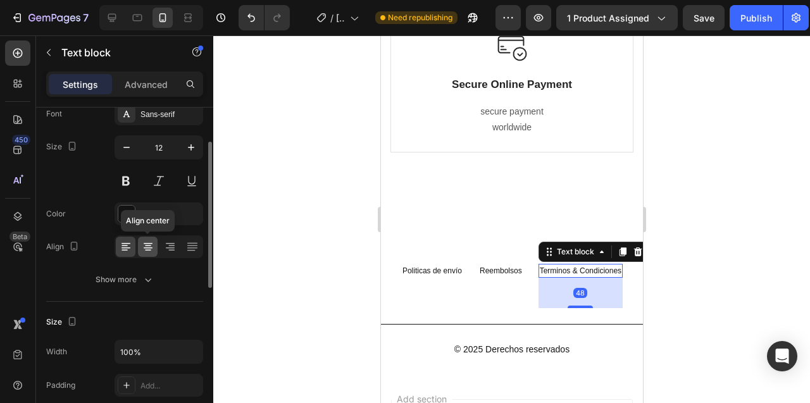
click at [144, 246] on icon at bounding box center [148, 247] width 13 height 13
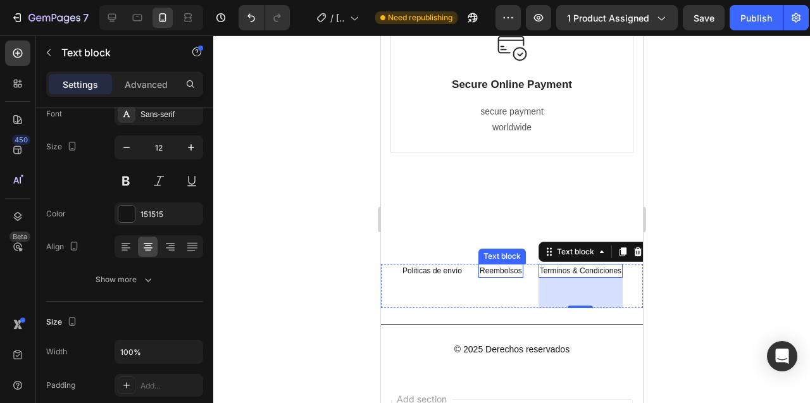
click at [498, 266] on link "Reembolsos" at bounding box center [500, 270] width 42 height 9
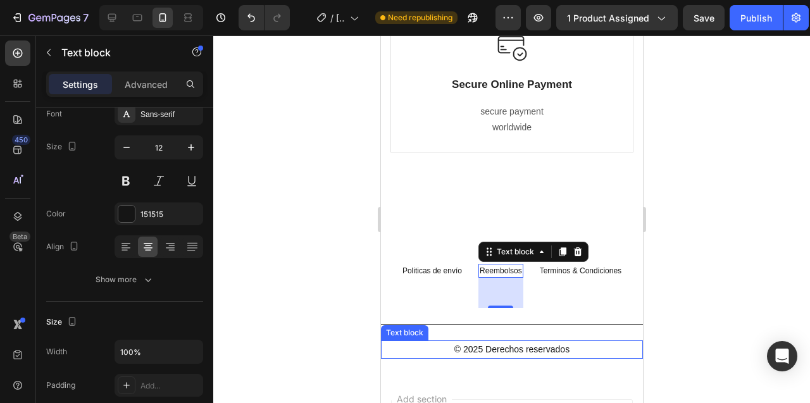
click at [484, 342] on p "© 2025 Derechos reservados" at bounding box center [512, 350] width 260 height 16
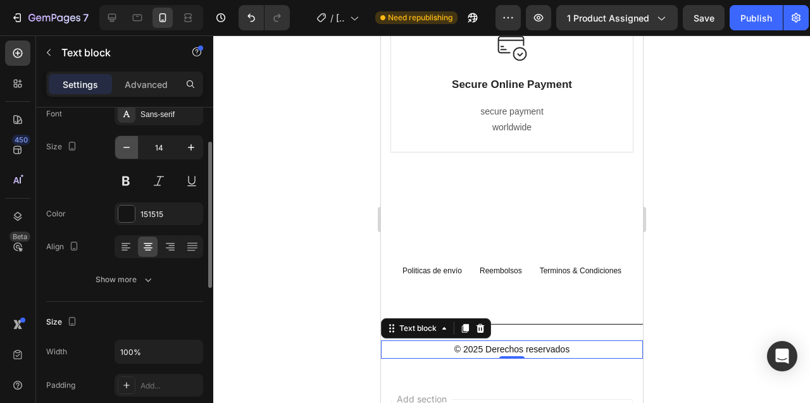
click at [128, 151] on icon "button" at bounding box center [126, 147] width 13 height 13
type input "12"
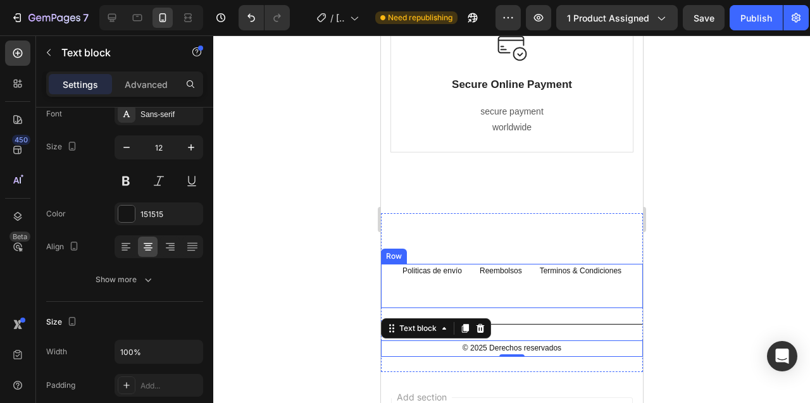
click at [496, 264] on div "Reembolsos Text block" at bounding box center [500, 286] width 45 height 44
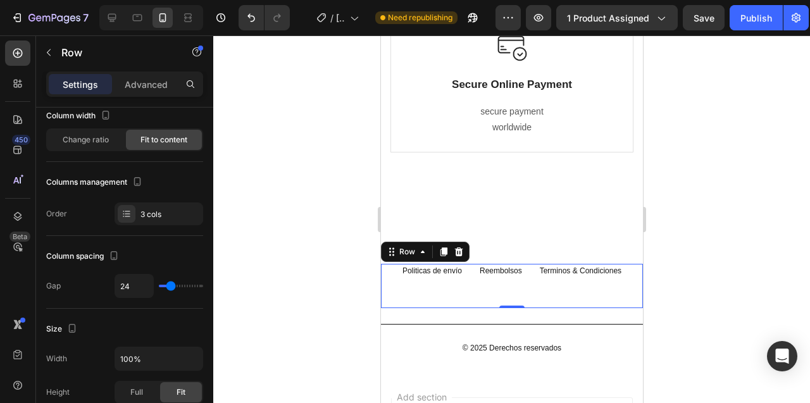
scroll to position [0, 0]
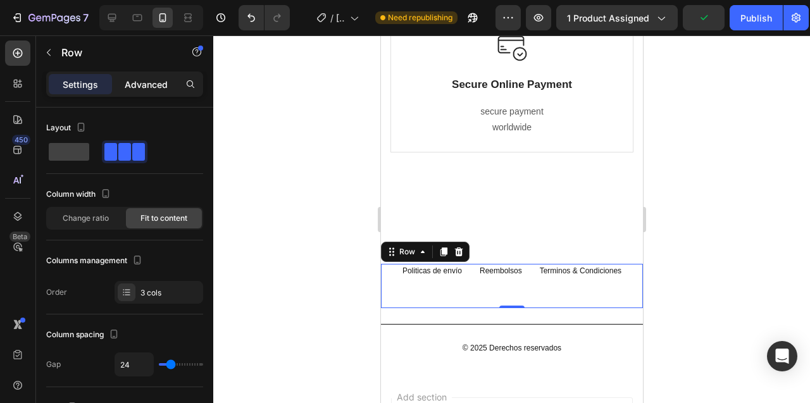
click at [137, 78] on p "Advanced" at bounding box center [146, 84] width 43 height 13
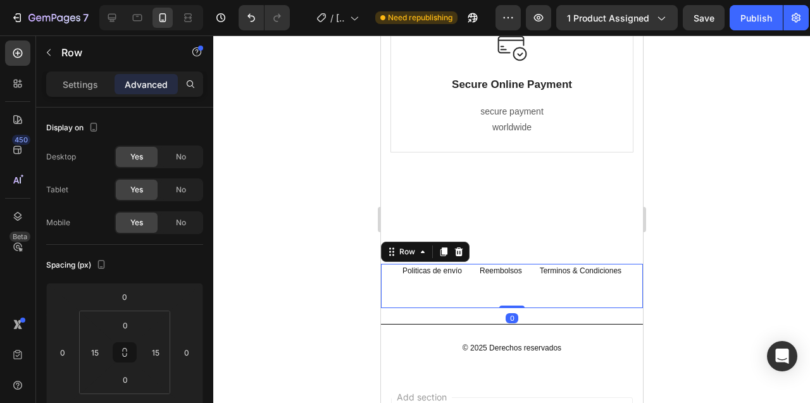
drag, startPoint x: 513, startPoint y: 245, endPoint x: 513, endPoint y: 216, distance: 29.1
click at [513, 264] on div "Politicas de envío Text block Reembolsos Text block Terminos & Condiciones Text…" at bounding box center [511, 286] width 262 height 44
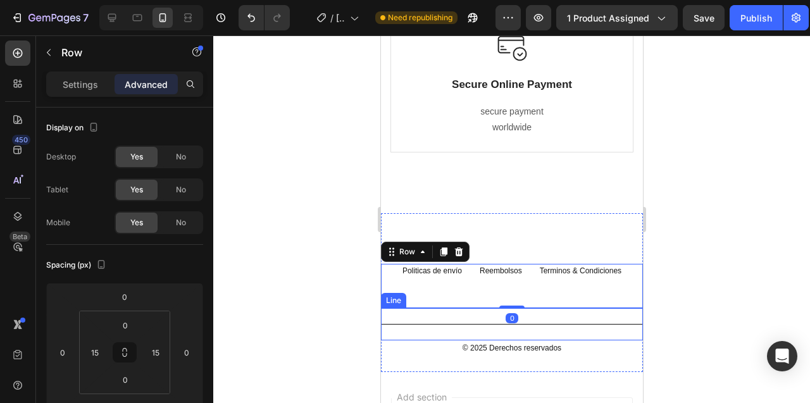
click at [468, 308] on div "Title Line" at bounding box center [511, 324] width 262 height 32
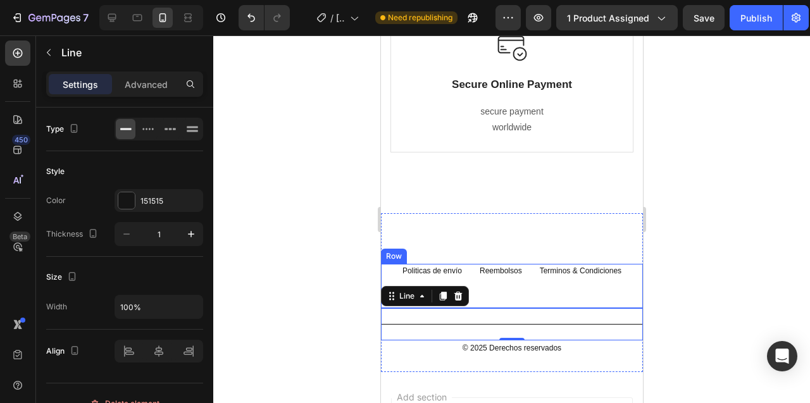
click at [391, 264] on div "Politicas de envío Text block Reembolsos Text block Terminos & Condiciones Text…" at bounding box center [511, 286] width 262 height 44
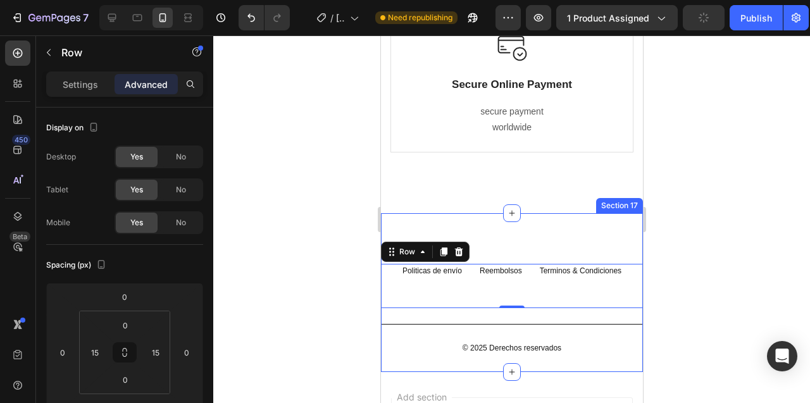
click at [411, 213] on div "Politicas de envío Text block Reembolsos Text block Terminos & Condiciones Text…" at bounding box center [511, 292] width 262 height 159
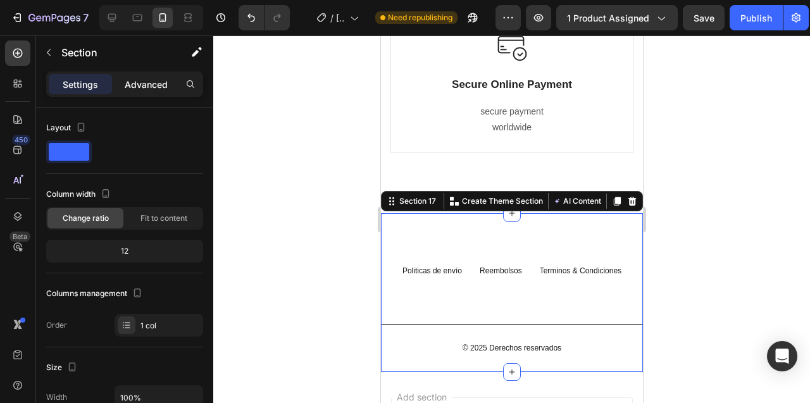
click at [147, 80] on p "Advanced" at bounding box center [146, 84] width 43 height 13
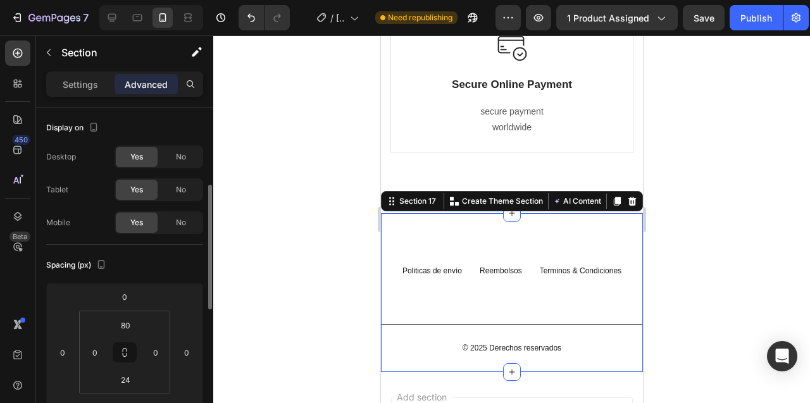
scroll to position [57, 0]
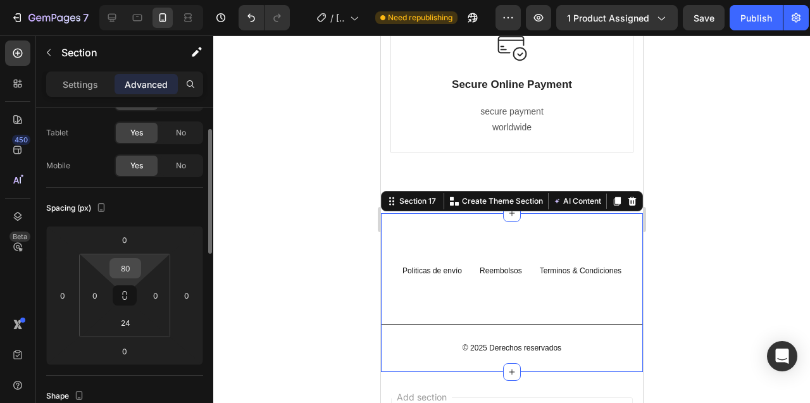
click at [124, 270] on input "80" at bounding box center [125, 268] width 25 height 19
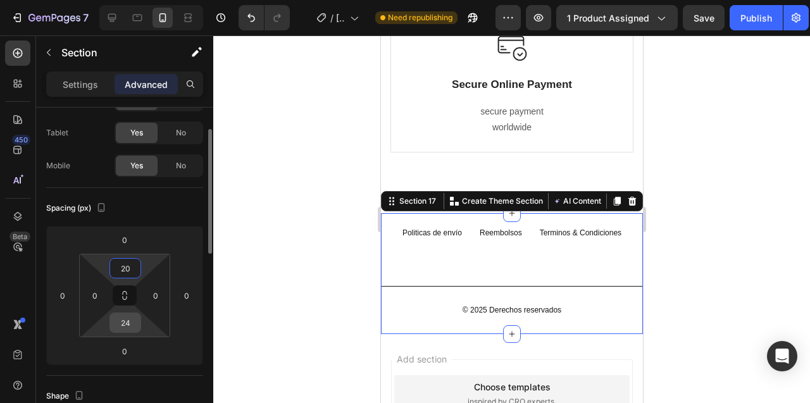
type input "20"
click at [130, 325] on input "24" at bounding box center [125, 322] width 25 height 19
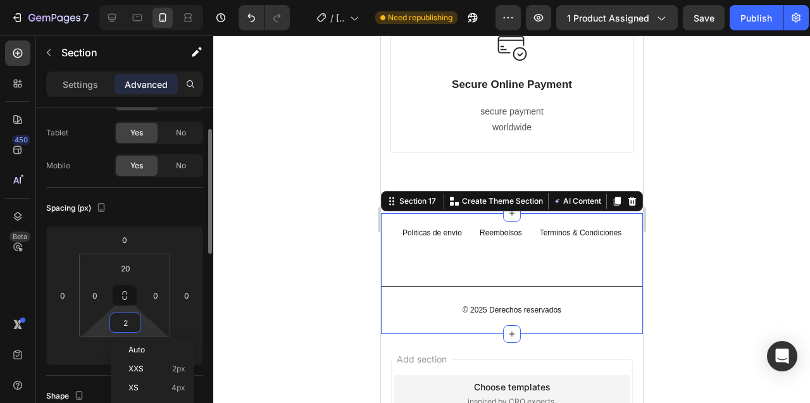
type input "20"
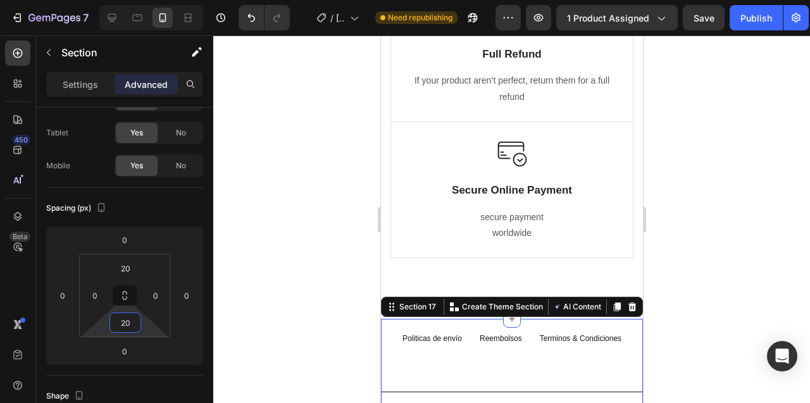
scroll to position [7374, 0]
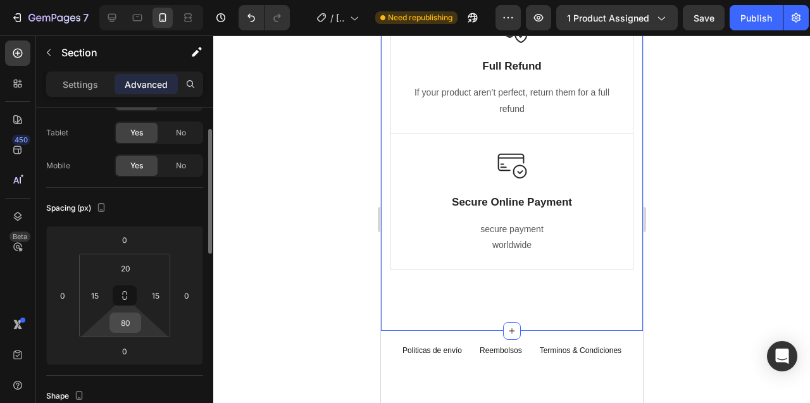
click at [128, 322] on input "80" at bounding box center [125, 322] width 25 height 19
type input "50"
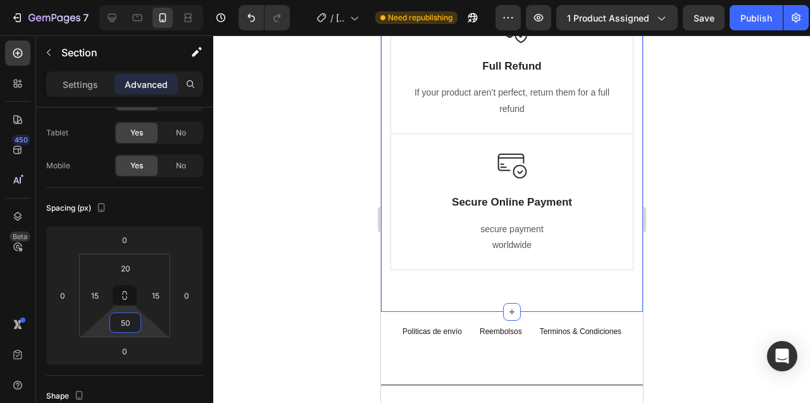
click at [340, 235] on div at bounding box center [511, 219] width 597 height 368
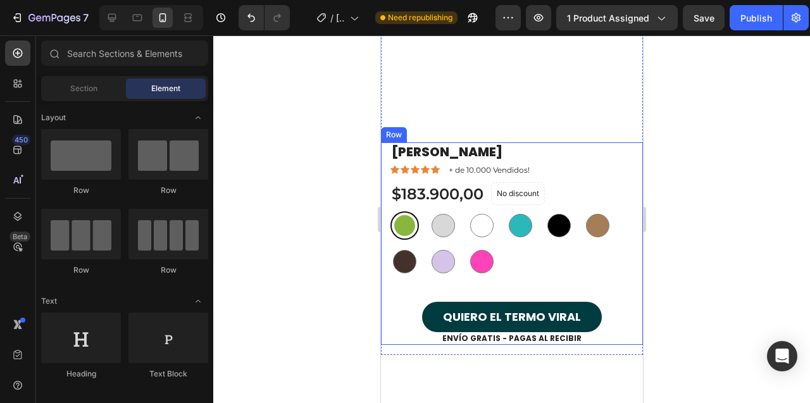
scroll to position [5249, 0]
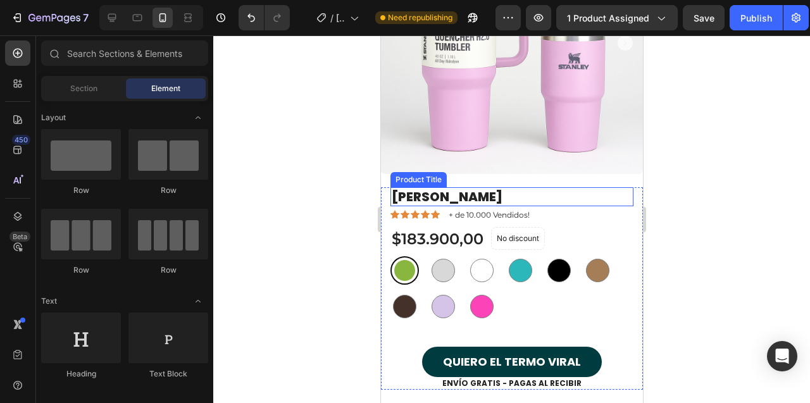
click at [460, 197] on h1 "[PERSON_NAME]" at bounding box center [511, 196] width 243 height 19
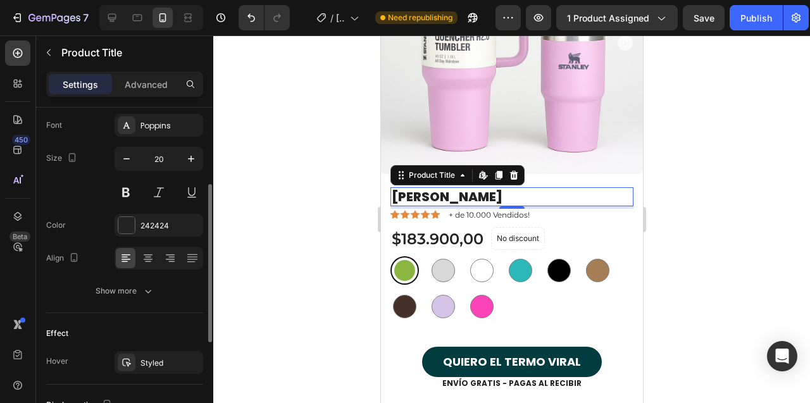
scroll to position [151, 0]
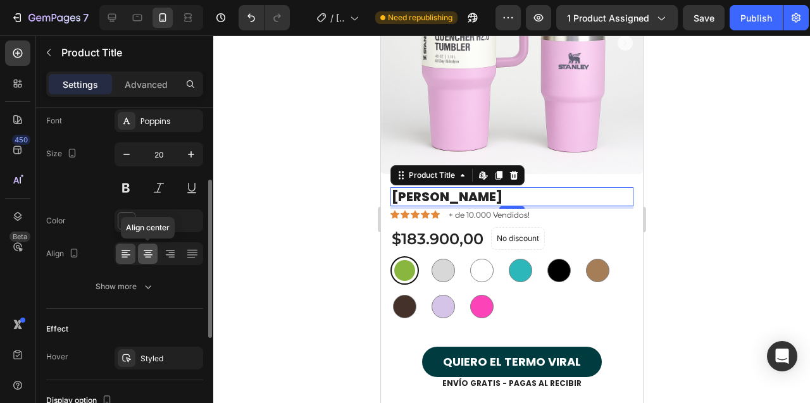
click at [150, 256] on icon at bounding box center [148, 253] width 13 height 13
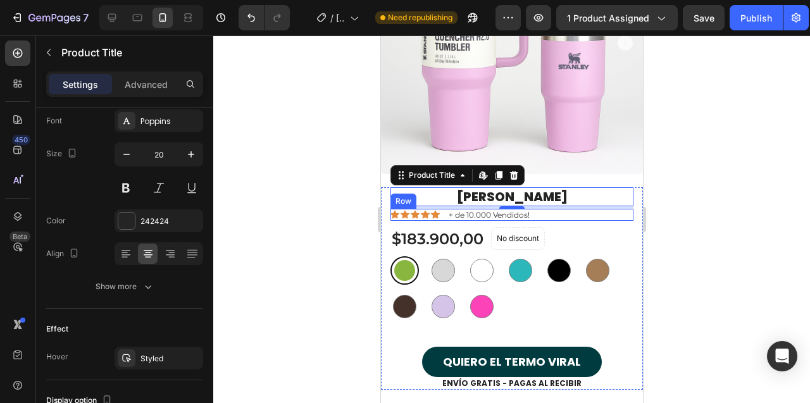
click at [568, 216] on div "Icon Icon Icon Icon Icon Icon List + de 10.000 Vendidos! Text Block Row" at bounding box center [511, 215] width 243 height 13
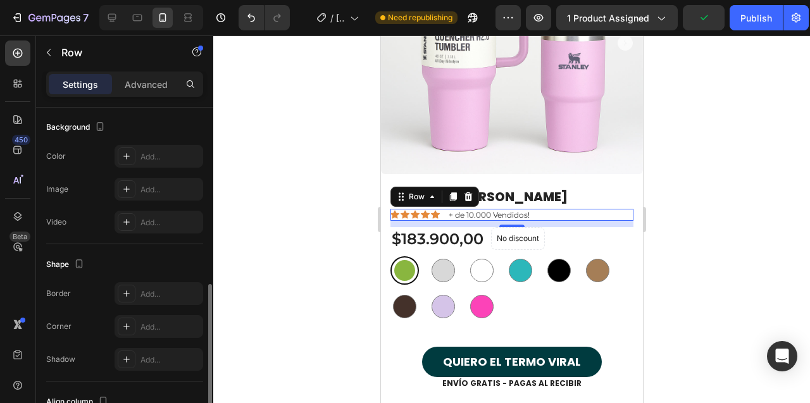
scroll to position [552, 0]
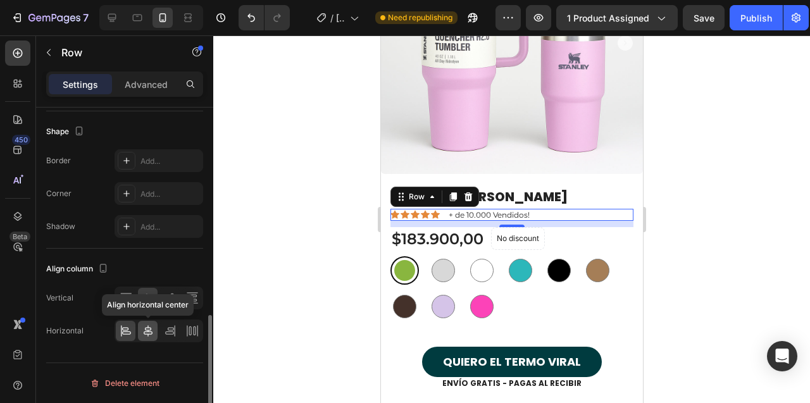
click at [147, 329] on icon at bounding box center [148, 331] width 13 height 13
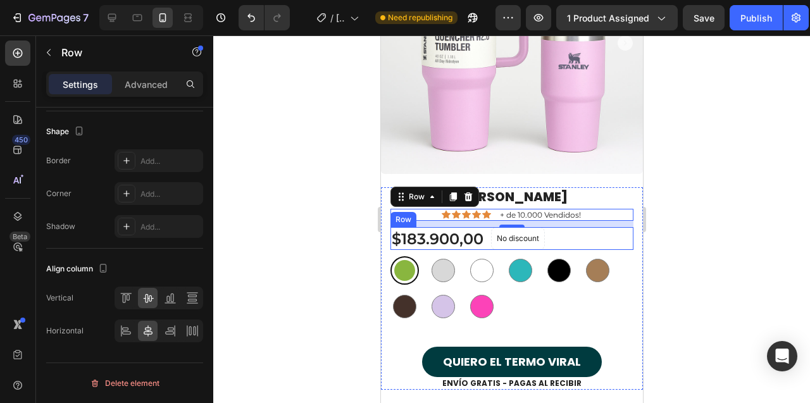
click at [575, 235] on div "$183.900,00 Product Price Product Price No discount Not be displayed when publi…" at bounding box center [511, 238] width 243 height 23
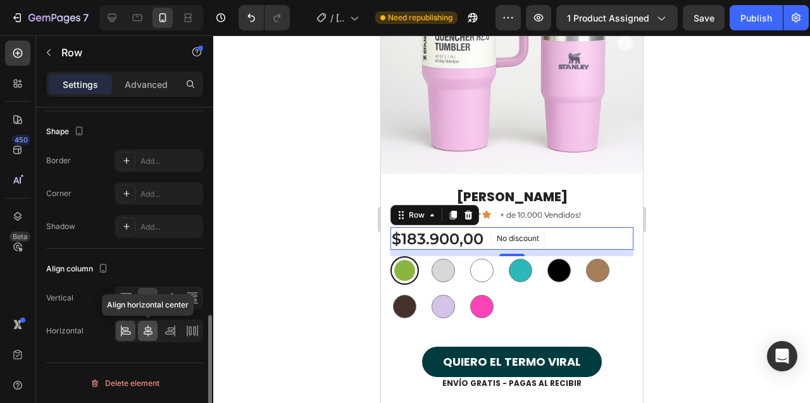
click at [150, 332] on icon at bounding box center [148, 330] width 9 height 11
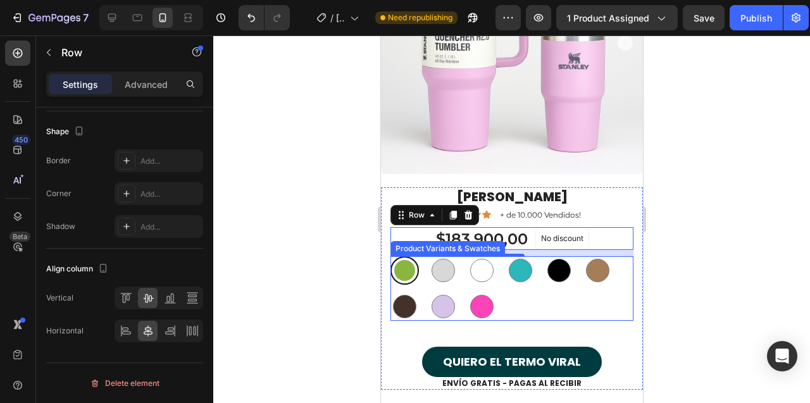
click at [556, 302] on div "VERDE VERDE PLATA PLATA BLANCO BLANCO AGUAMARINA AGUAMARINA NEGRO NEGRO CAFE CL…" at bounding box center [511, 288] width 243 height 65
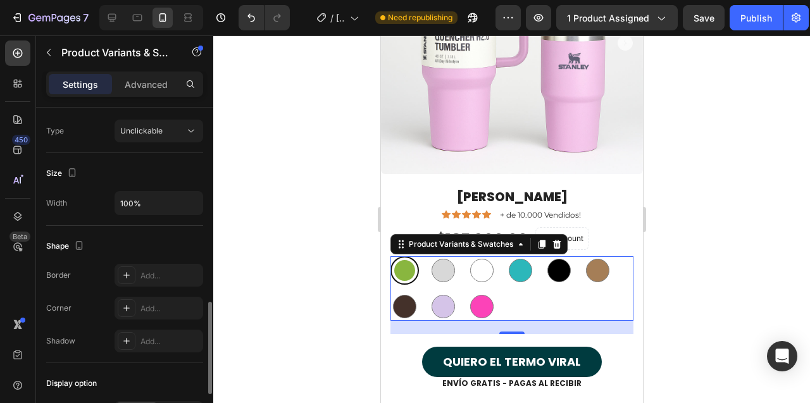
scroll to position [854, 0]
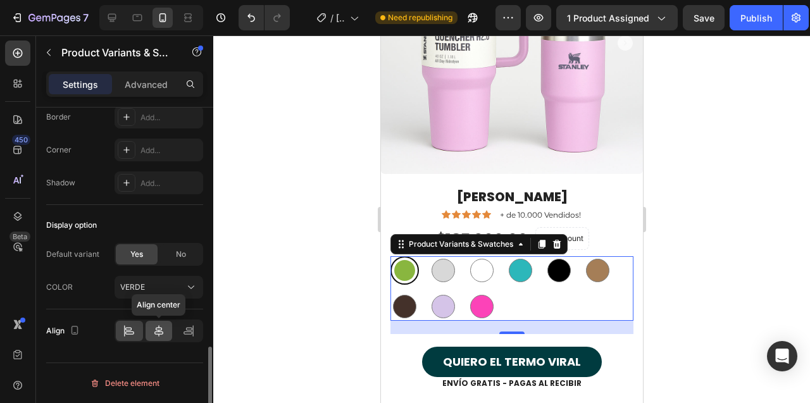
click at [163, 333] on icon at bounding box center [158, 330] width 9 height 11
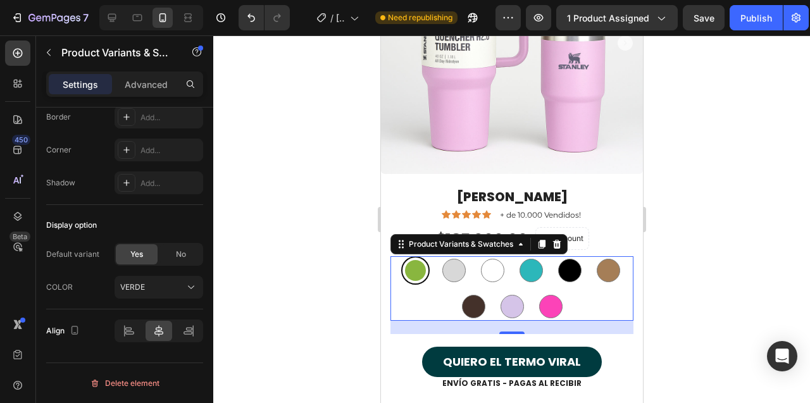
click at [327, 187] on div at bounding box center [511, 219] width 597 height 368
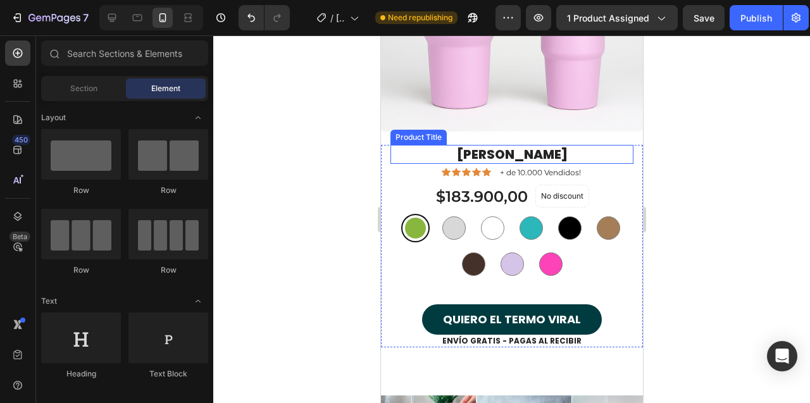
scroll to position [5990, 0]
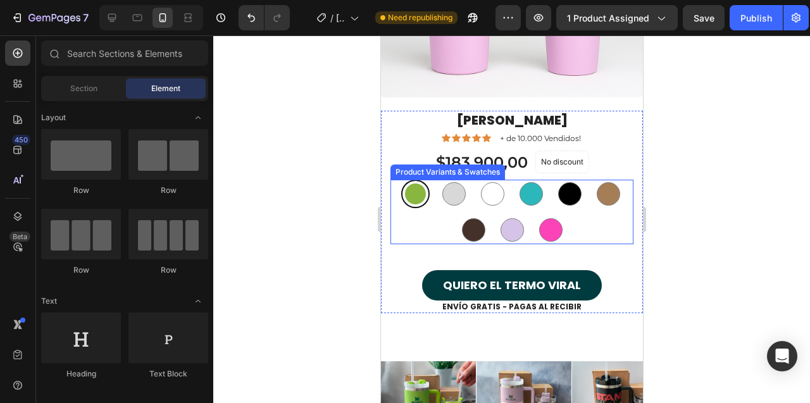
click at [433, 229] on div "VERDE VERDE PLATA PLATA BLANCO BLANCO AGUAMARINA AGUAMARINA NEGRO NEGRO CAFE CL…" at bounding box center [511, 212] width 243 height 65
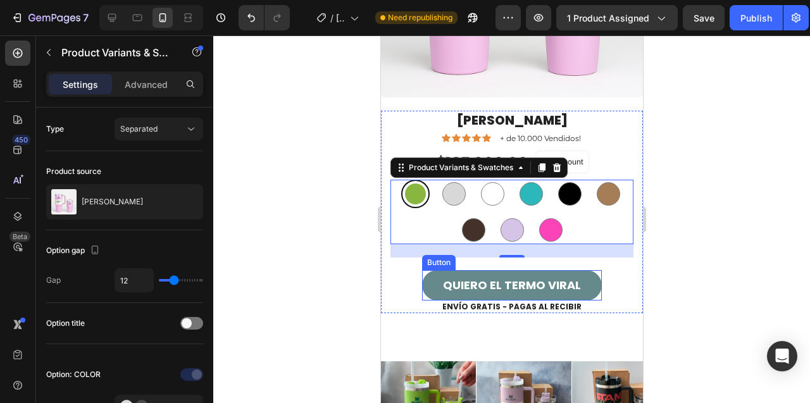
click at [435, 283] on button "QUIERO EL TERMO VIRAL" at bounding box center [512, 285] width 180 height 30
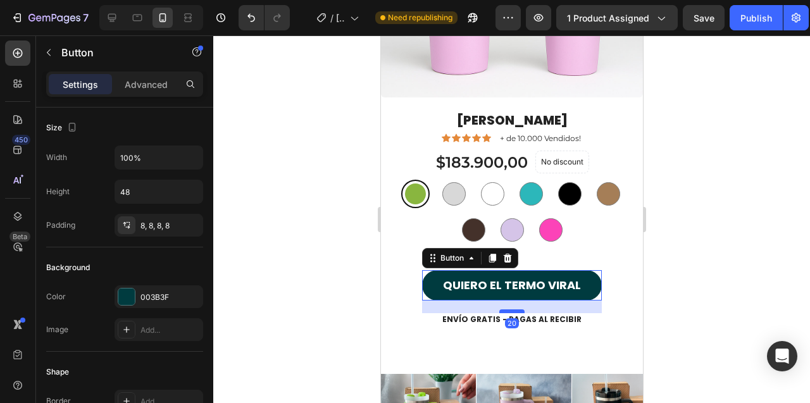
drag, startPoint x: 512, startPoint y: 300, endPoint x: 513, endPoint y: 313, distance: 12.7
click at [513, 313] on div at bounding box center [511, 312] width 25 height 4
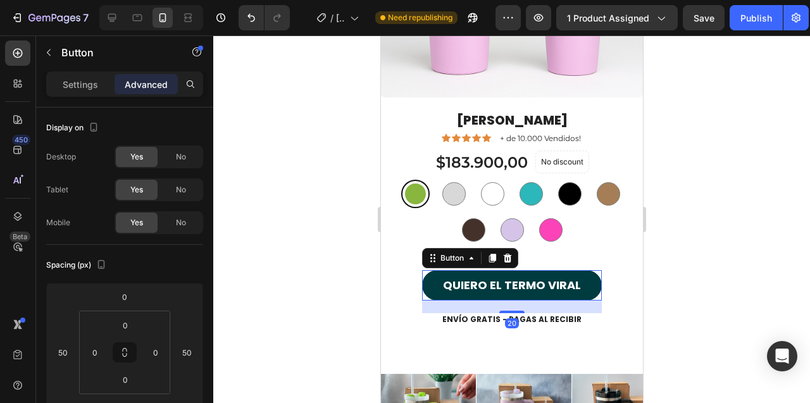
click at [346, 268] on div at bounding box center [511, 219] width 597 height 368
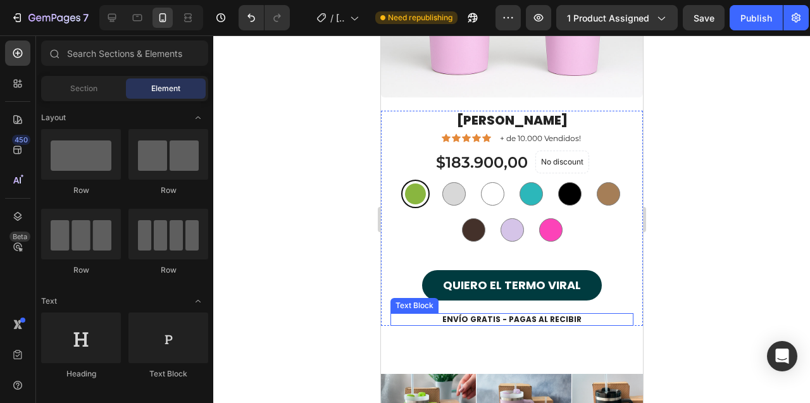
click at [490, 320] on p "ENVÍO GRATIS - PAGAS AL RECIBIR" at bounding box center [511, 320] width 241 height 10
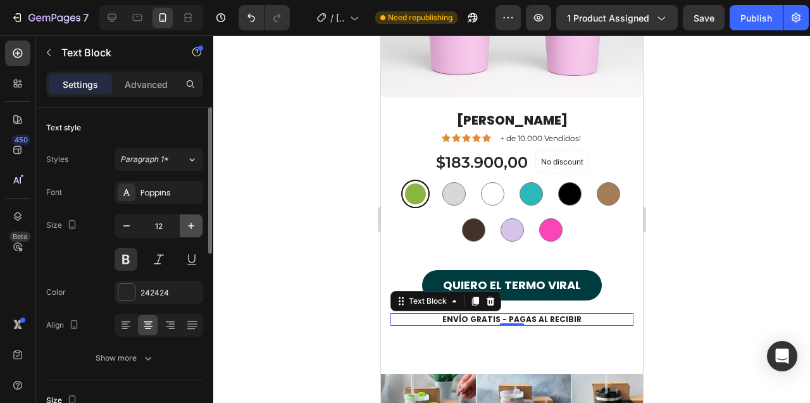
click at [191, 225] on icon "button" at bounding box center [191, 226] width 6 height 6
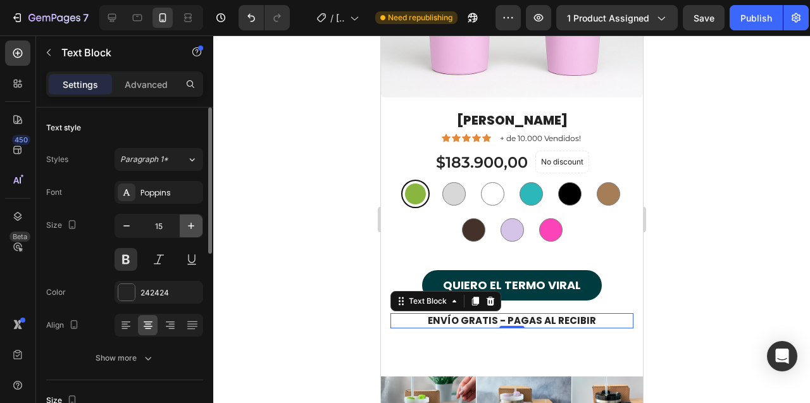
click at [191, 225] on icon "button" at bounding box center [191, 226] width 6 height 6
type input "16"
click at [344, 238] on div at bounding box center [511, 219] width 597 height 368
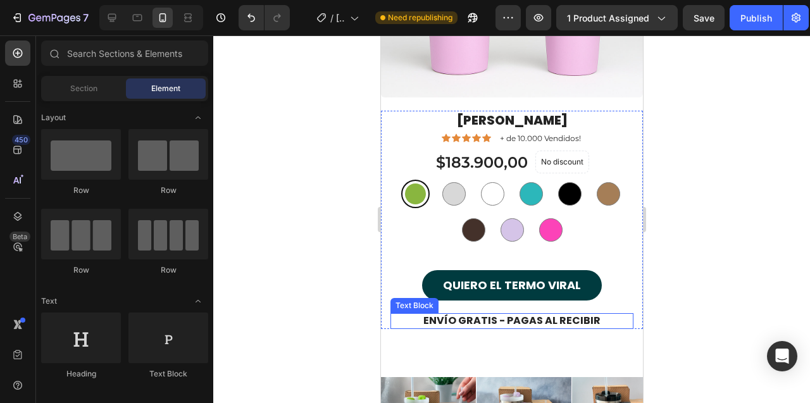
click at [497, 325] on p "ENVÍO GRATIS - PAGAS AL RECIBIR" at bounding box center [511, 321] width 241 height 13
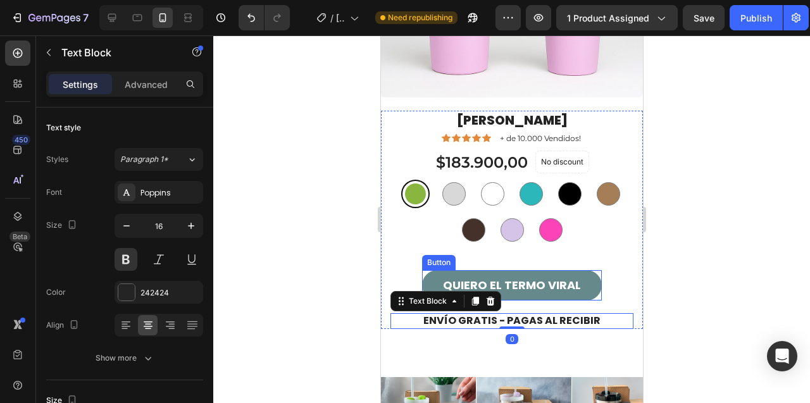
click at [460, 272] on button "QUIERO EL TERMO VIRAL" at bounding box center [512, 285] width 180 height 30
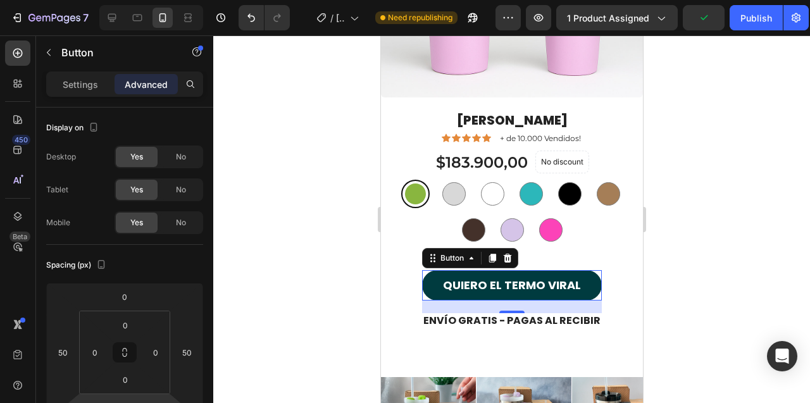
scroll to position [547, 0]
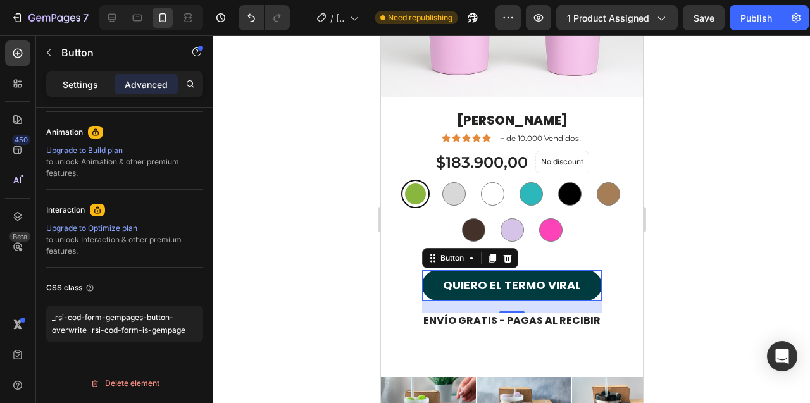
click at [70, 90] on p "Settings" at bounding box center [80, 84] width 35 height 13
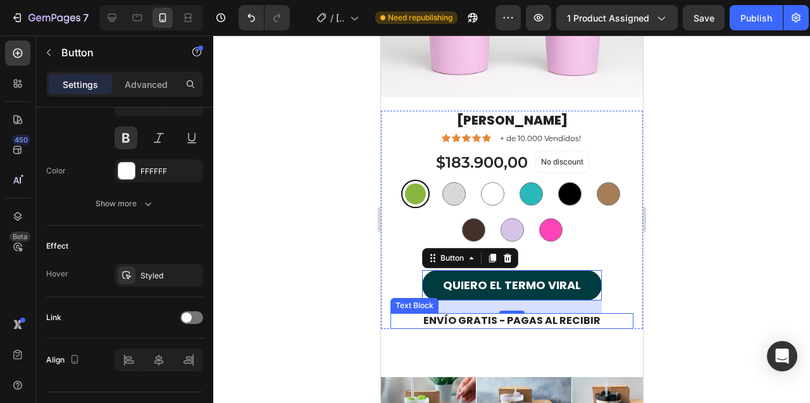
click at [565, 320] on p "ENVÍO GRATIS - PAGAS AL RECIBIR" at bounding box center [511, 321] width 241 height 13
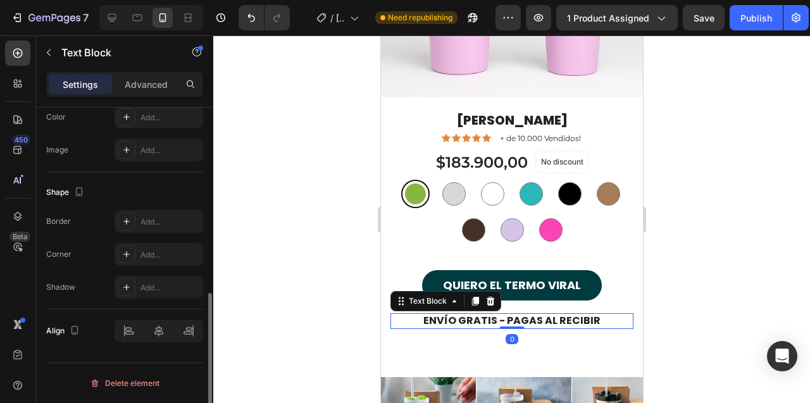
scroll to position [0, 0]
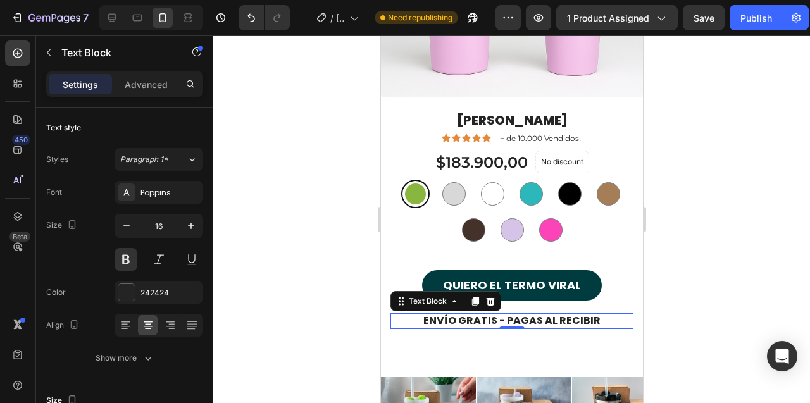
click at [338, 212] on div at bounding box center [511, 219] width 597 height 368
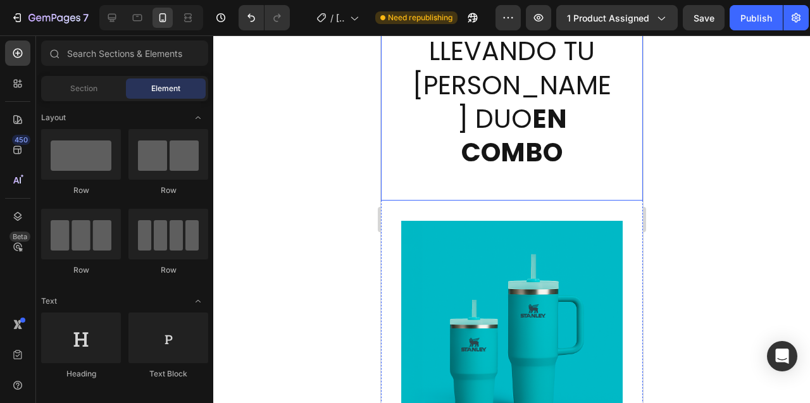
scroll to position [4249, 0]
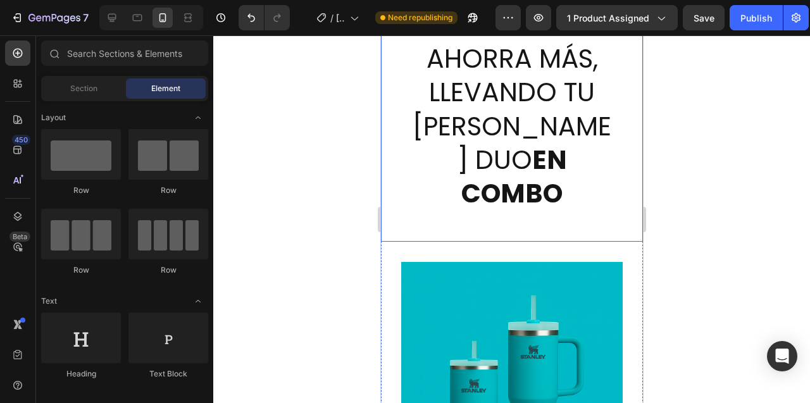
click at [443, 190] on div "APROVECHA Y AHORRA MÁS, LLEVANDO TU [PERSON_NAME] DUO EN COMBO Heading" at bounding box center [511, 118] width 262 height 248
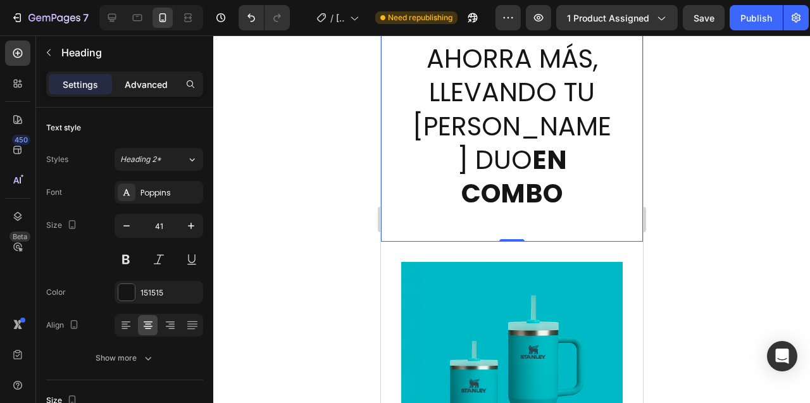
click at [152, 87] on p "Advanced" at bounding box center [146, 84] width 43 height 13
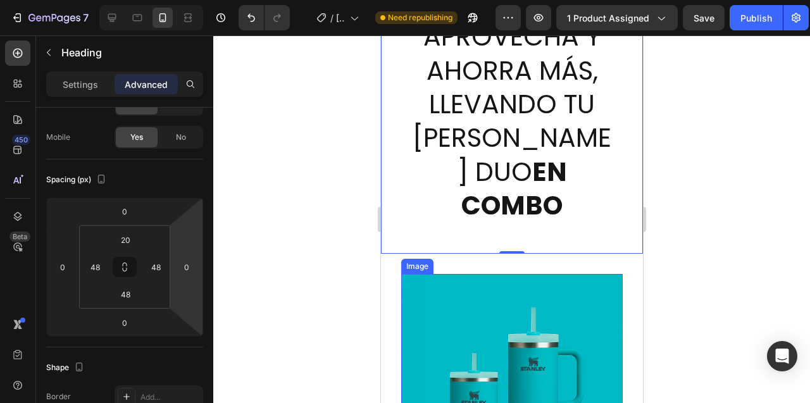
scroll to position [4392, 0]
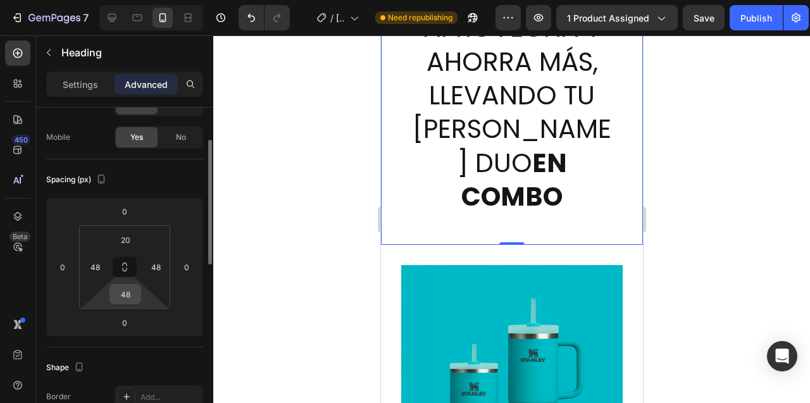
click at [123, 299] on input "48" at bounding box center [125, 294] width 25 height 19
type input "20"
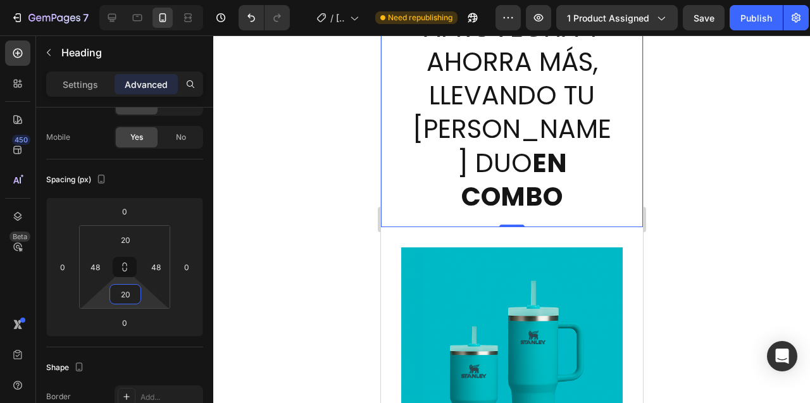
click at [354, 246] on div at bounding box center [511, 219] width 597 height 368
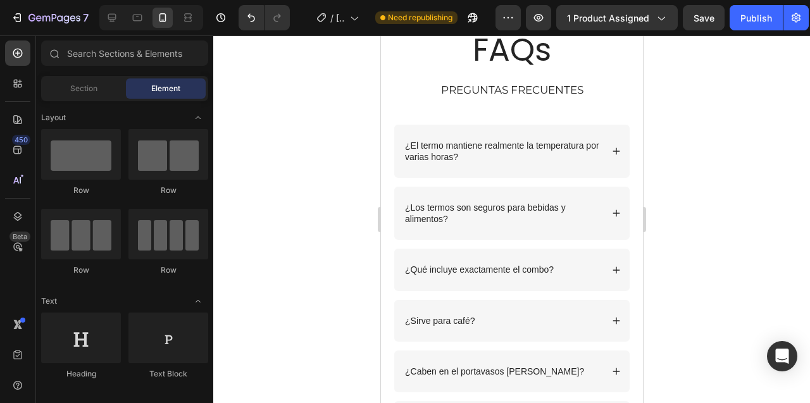
scroll to position [3575, 0]
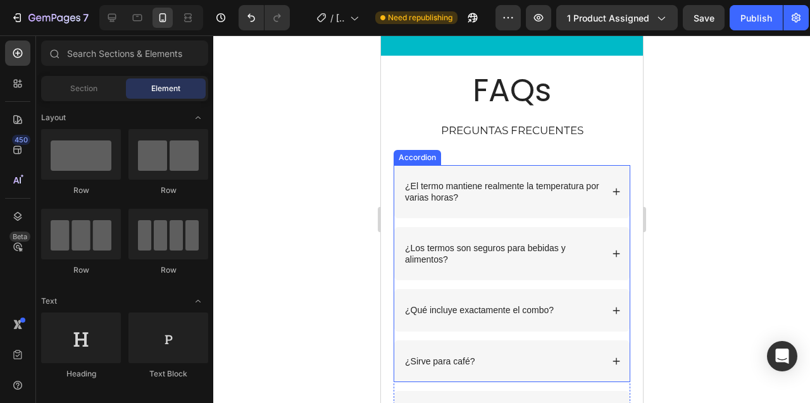
click at [427, 158] on div "Accordion" at bounding box center [417, 157] width 42 height 11
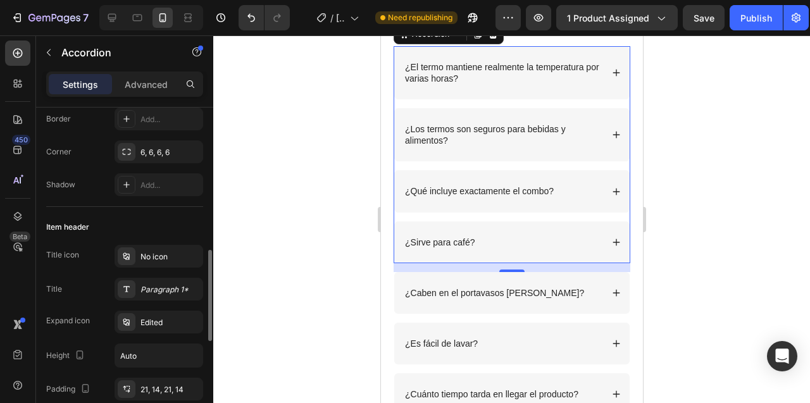
scroll to position [256, 0]
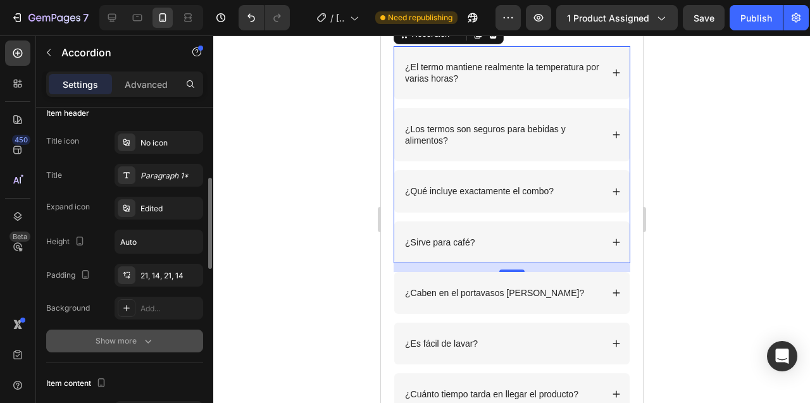
click at [114, 346] on div "Show more" at bounding box center [125, 341] width 59 height 13
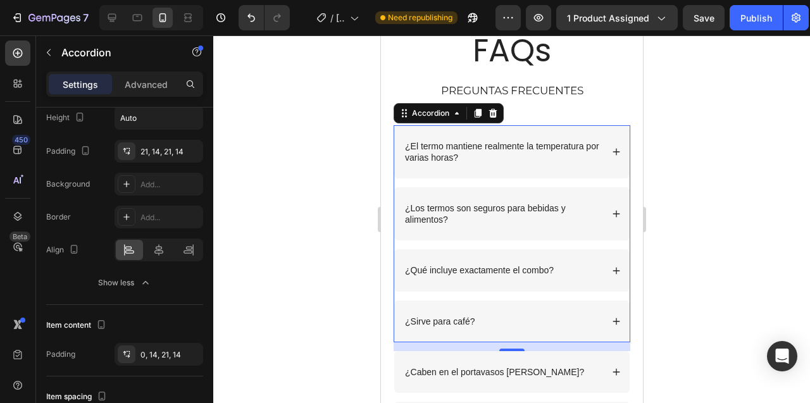
scroll to position [3611, 0]
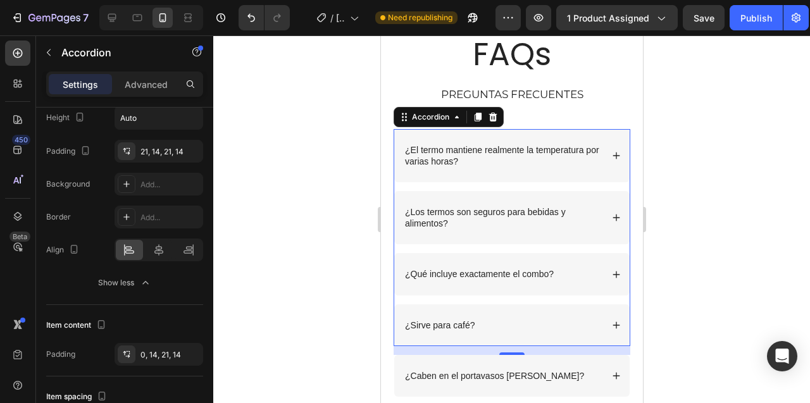
click at [434, 153] on p "¿El termo mantiene realmente la temperatura por varias horas?" at bounding box center [501, 155] width 195 height 23
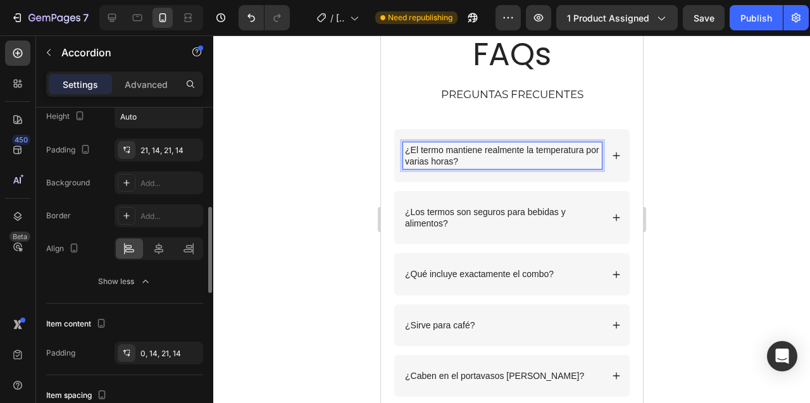
scroll to position [0, 0]
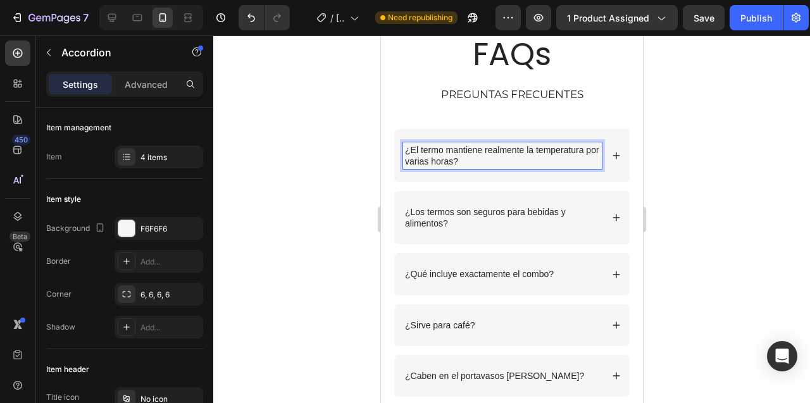
click at [408, 132] on div "¿El termo mantiene realmente la temperatura por varias horas?" at bounding box center [511, 155] width 235 height 53
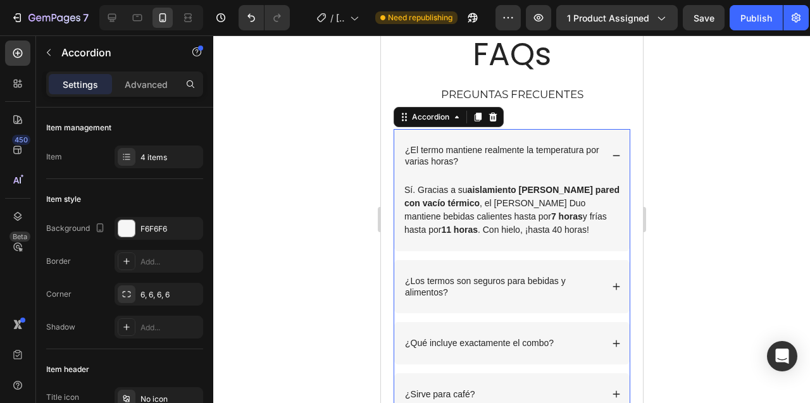
click at [408, 132] on div "¿El termo mantiene realmente la temperatura por varias horas?" at bounding box center [511, 155] width 235 height 53
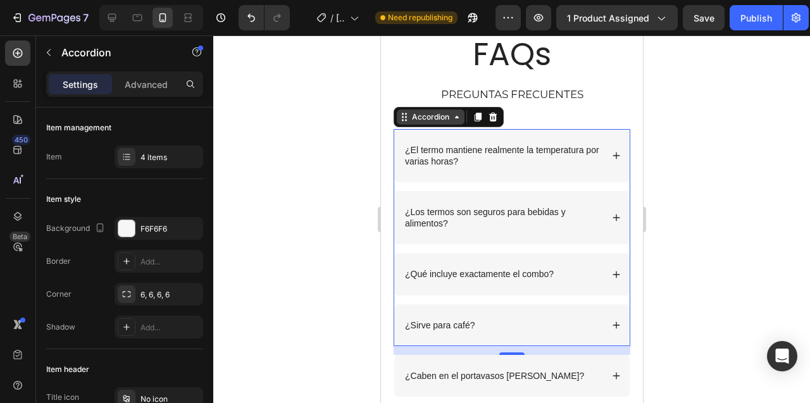
click at [454, 118] on icon at bounding box center [456, 117] width 10 height 10
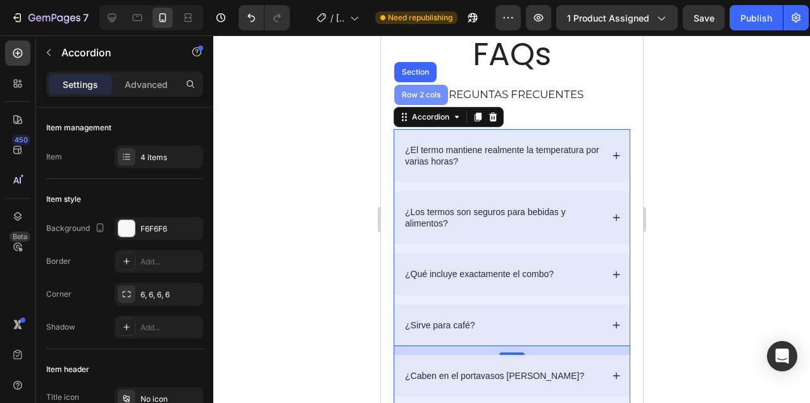
click at [411, 94] on div "Row 2 cols" at bounding box center [421, 95] width 44 height 8
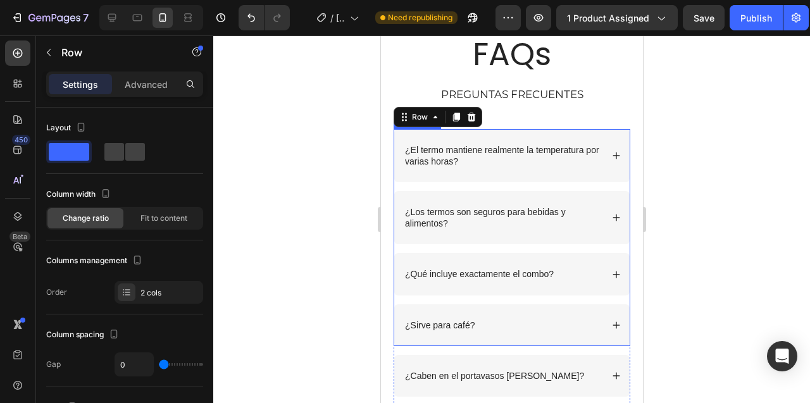
scroll to position [3496, 0]
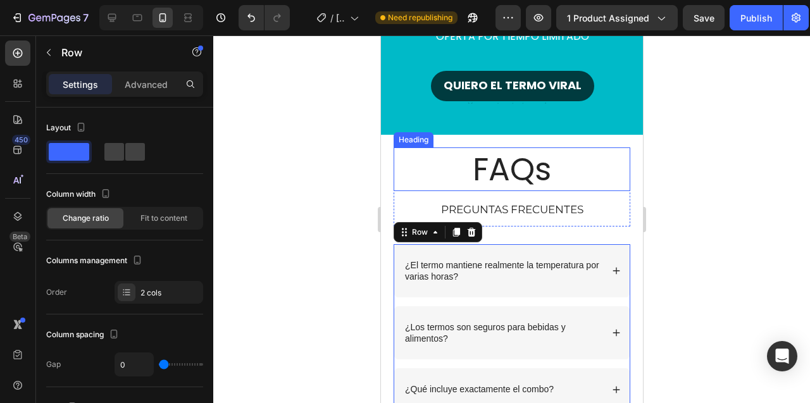
click at [499, 160] on h2 "FAQs" at bounding box center [511, 169] width 237 height 44
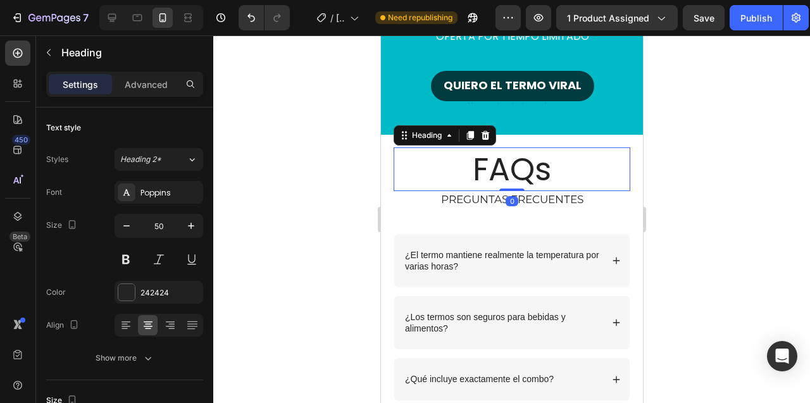
drag, startPoint x: 505, startPoint y: 198, endPoint x: 505, endPoint y: 160, distance: 38.0
click at [505, 160] on div "FAQs Heading 0" at bounding box center [511, 169] width 237 height 44
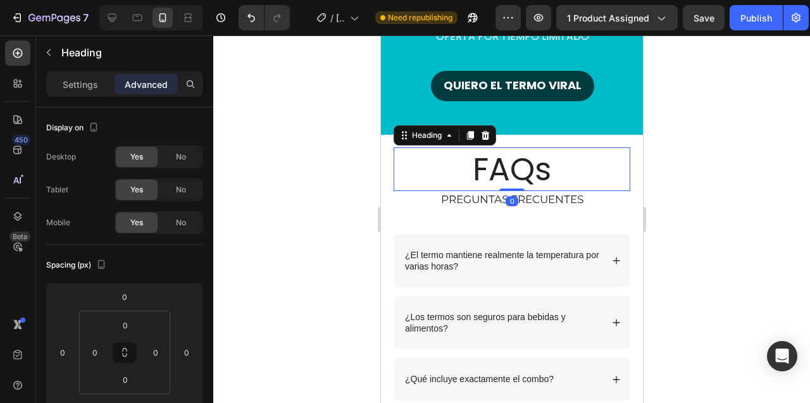
click at [311, 203] on div at bounding box center [511, 219] width 597 height 368
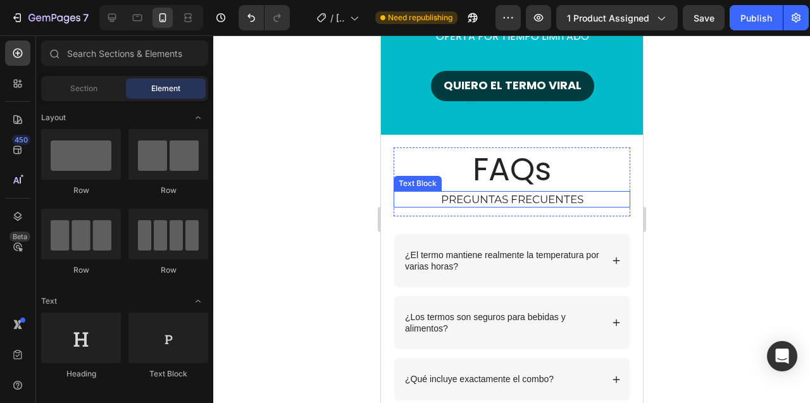
click at [463, 199] on p "PREGUNTAS FRECUENTES" at bounding box center [511, 199] width 234 height 14
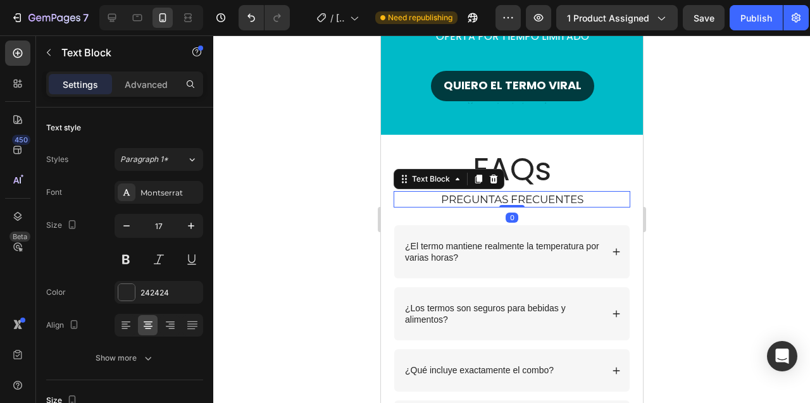
drag, startPoint x: 506, startPoint y: 214, endPoint x: 504, endPoint y: 189, distance: 25.4
click at [504, 189] on div "FAQs Heading PREGUNTAS FRECUENTES Text Block 0" at bounding box center [511, 177] width 237 height 60
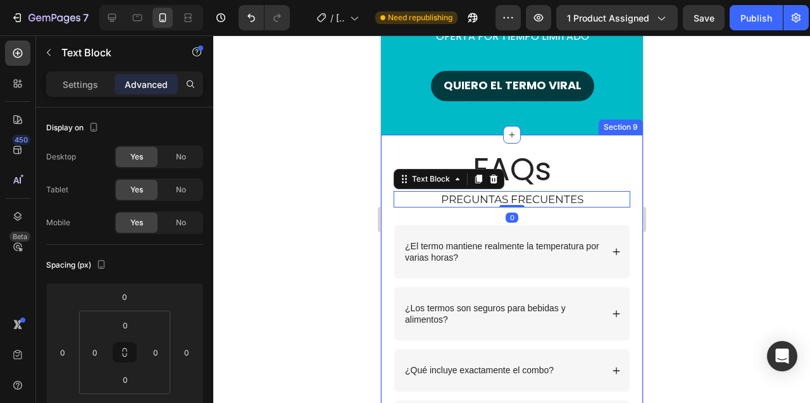
click at [344, 215] on div at bounding box center [511, 219] width 597 height 368
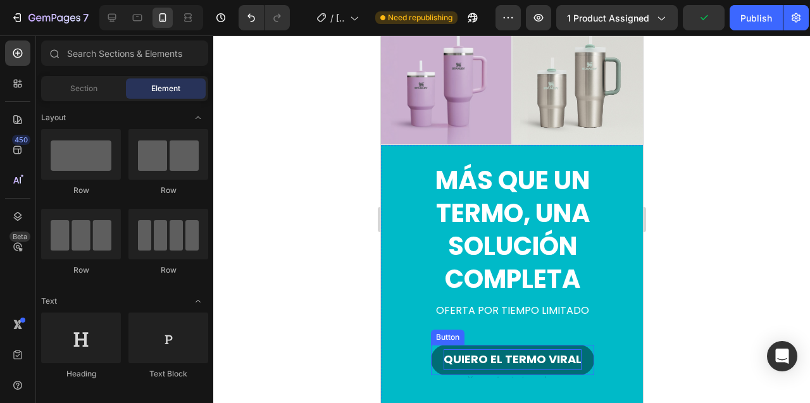
scroll to position [3331, 0]
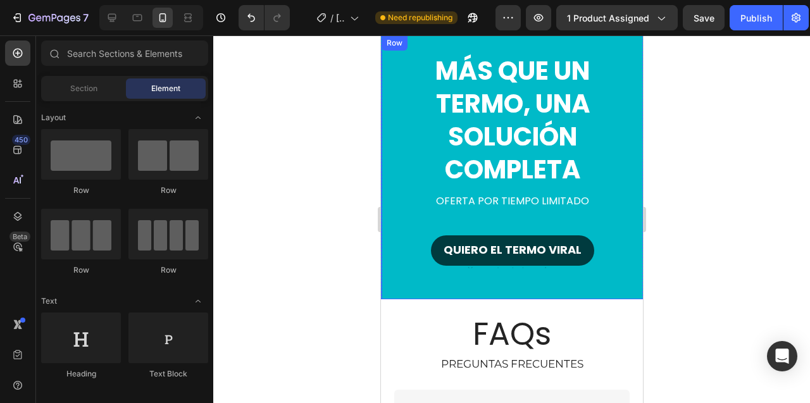
click at [487, 285] on div "Más que un termo, una solución completa Heading Oferta por tiempo limitado Text…" at bounding box center [512, 167] width 262 height 264
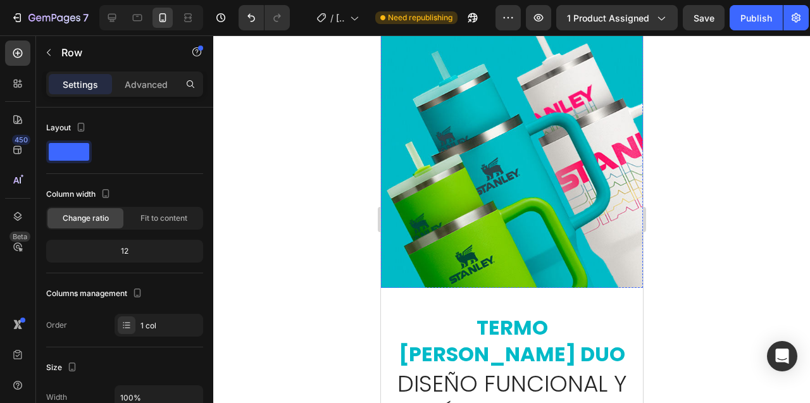
scroll to position [333, 0]
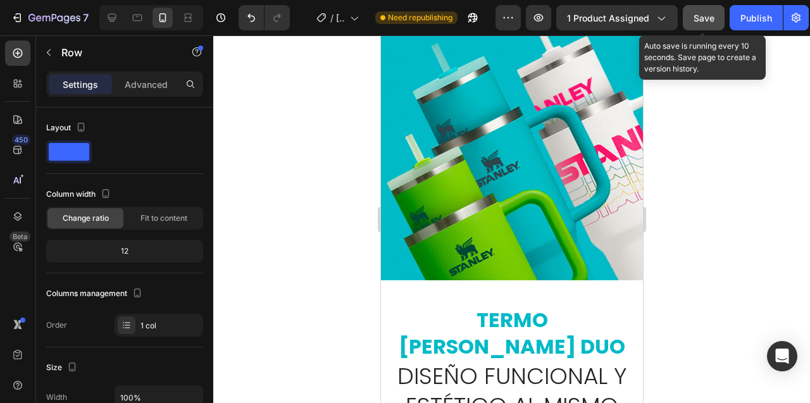
click at [705, 17] on span "Save" at bounding box center [704, 18] width 21 height 11
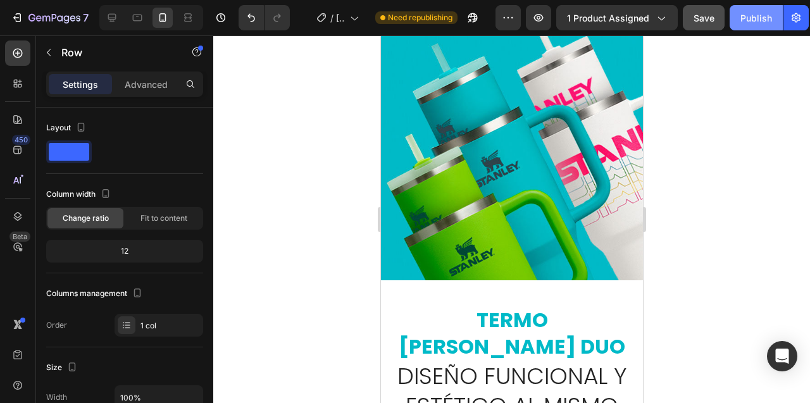
click at [752, 20] on div "Publish" at bounding box center [757, 17] width 32 height 13
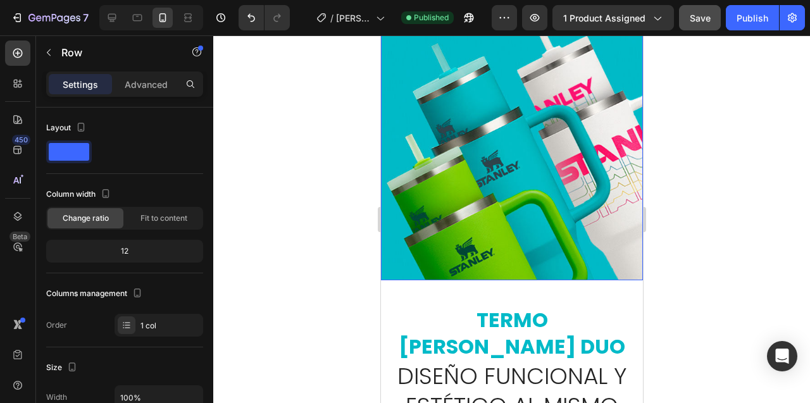
scroll to position [0, 0]
